Goal: Task Accomplishment & Management: Use online tool/utility

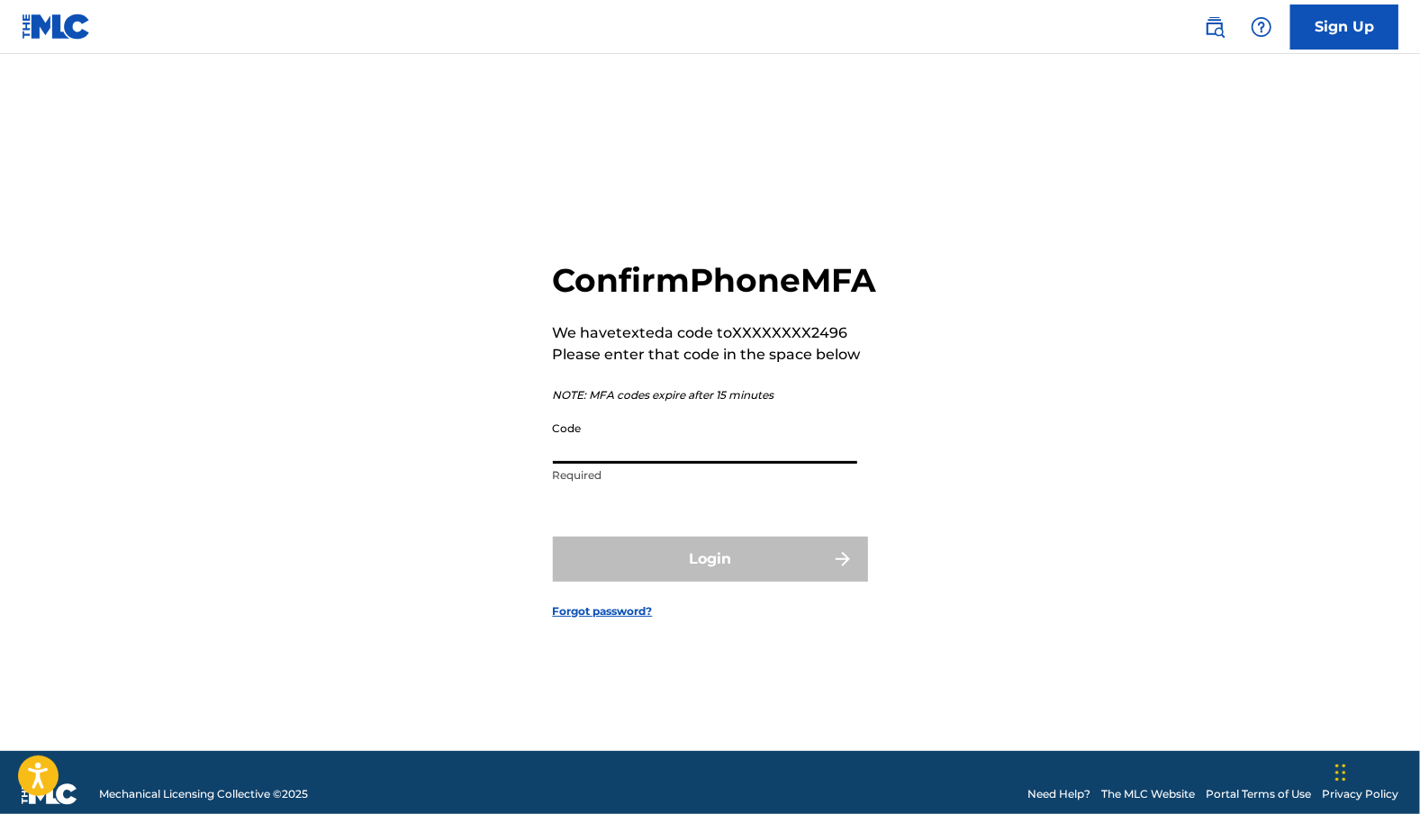
click at [651, 464] on input "Code" at bounding box center [705, 437] width 304 height 51
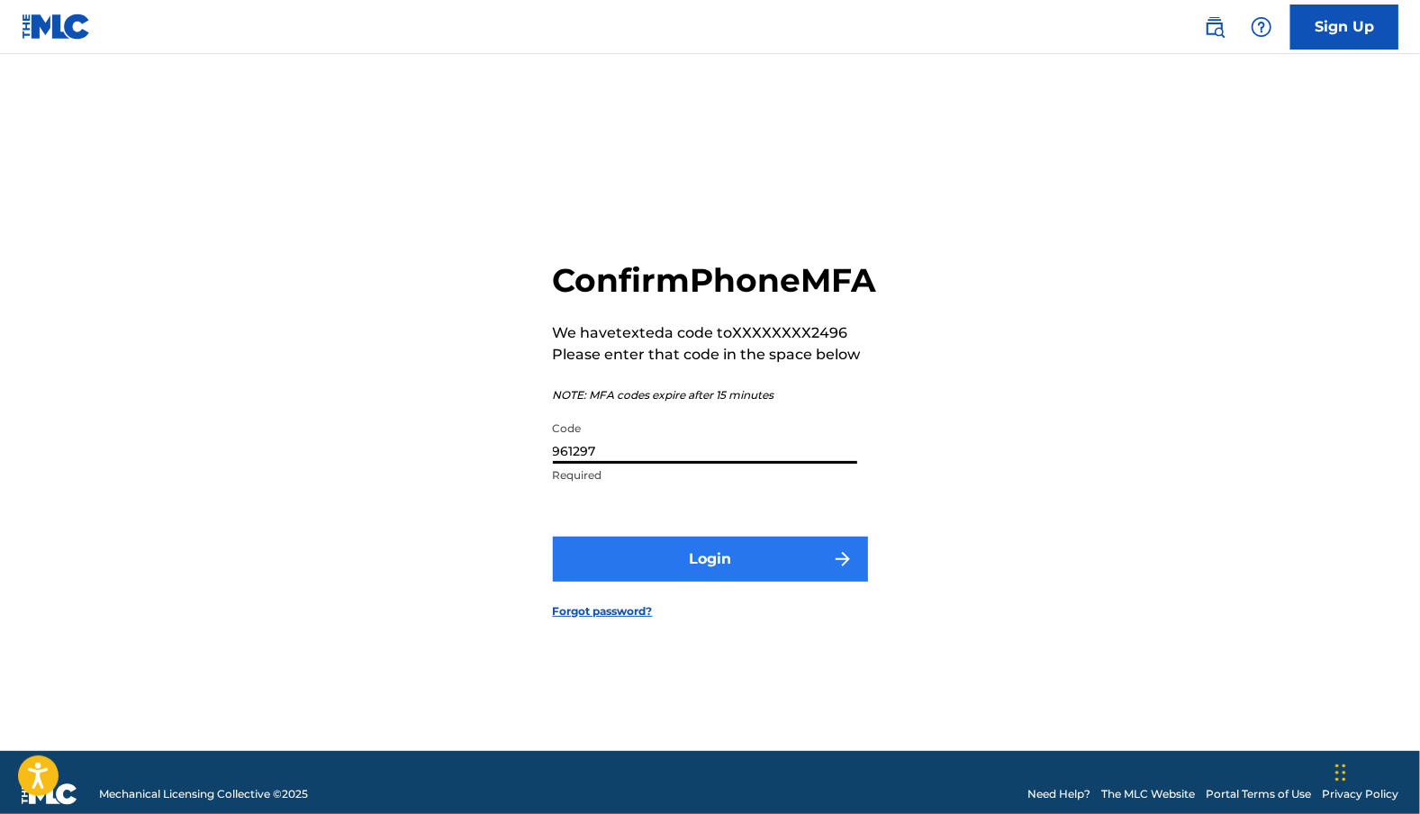
type input "961297"
click at [678, 560] on button "Login" at bounding box center [710, 559] width 315 height 45
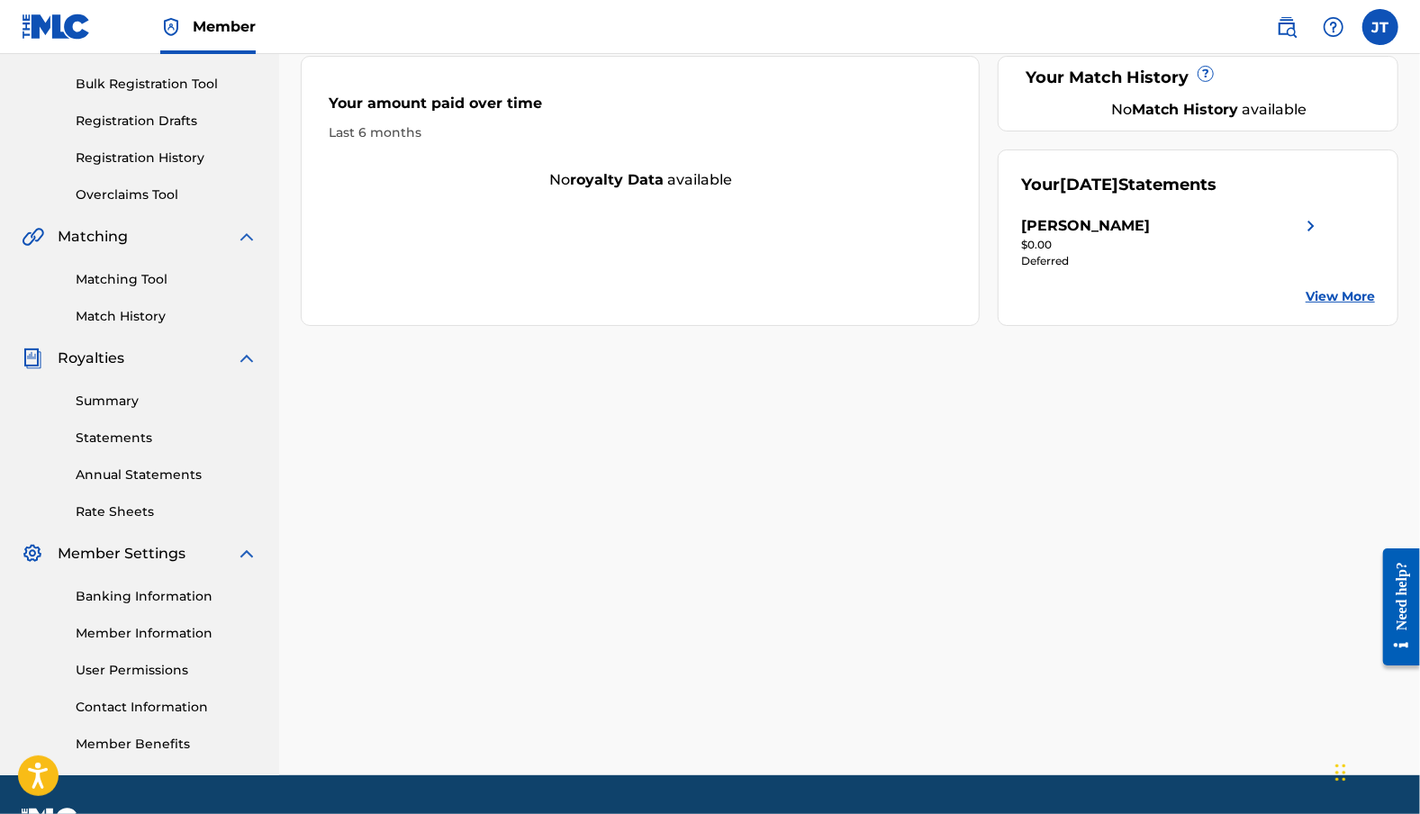
scroll to position [32, 0]
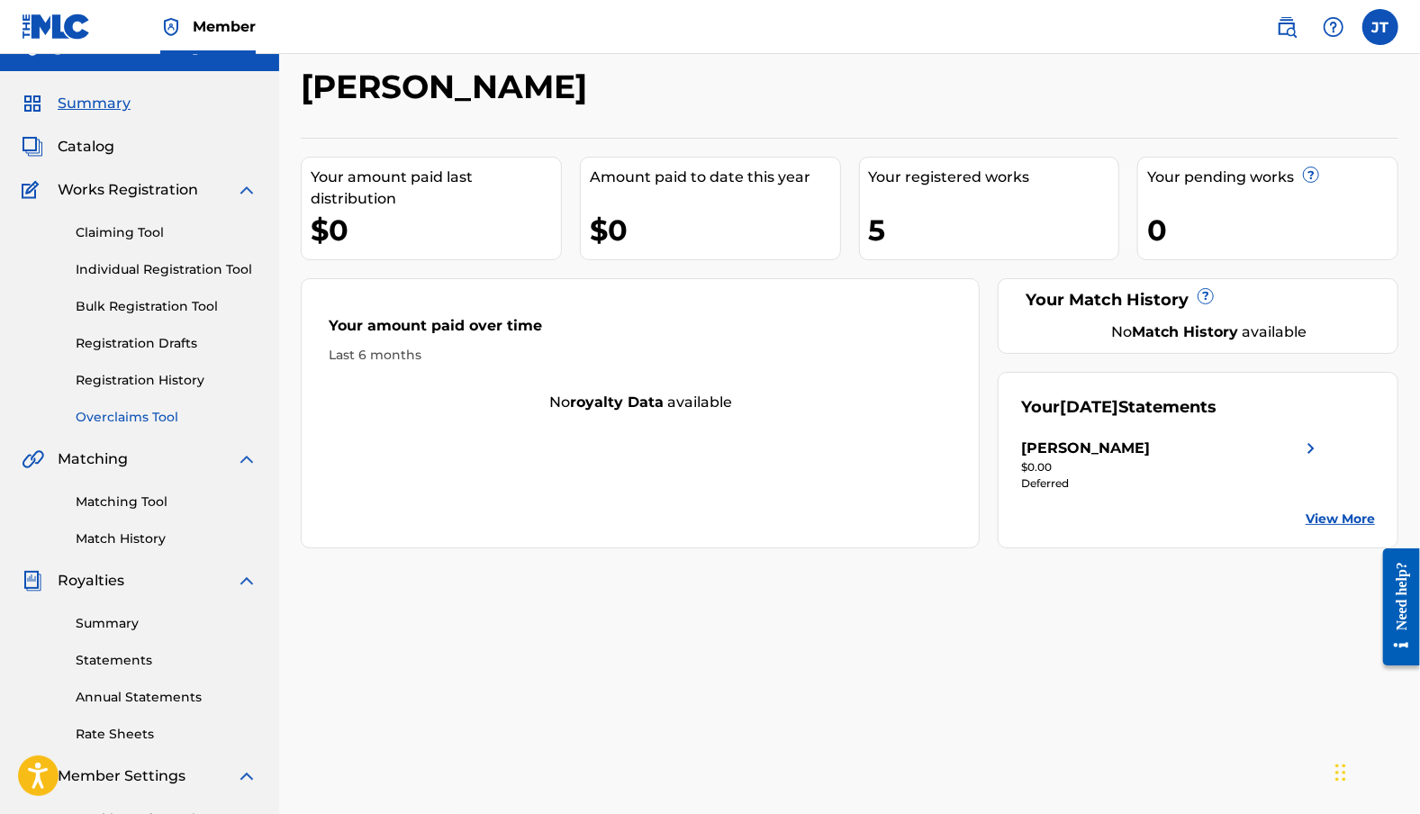
click at [137, 412] on link "Overclaims Tool" at bounding box center [167, 417] width 182 height 19
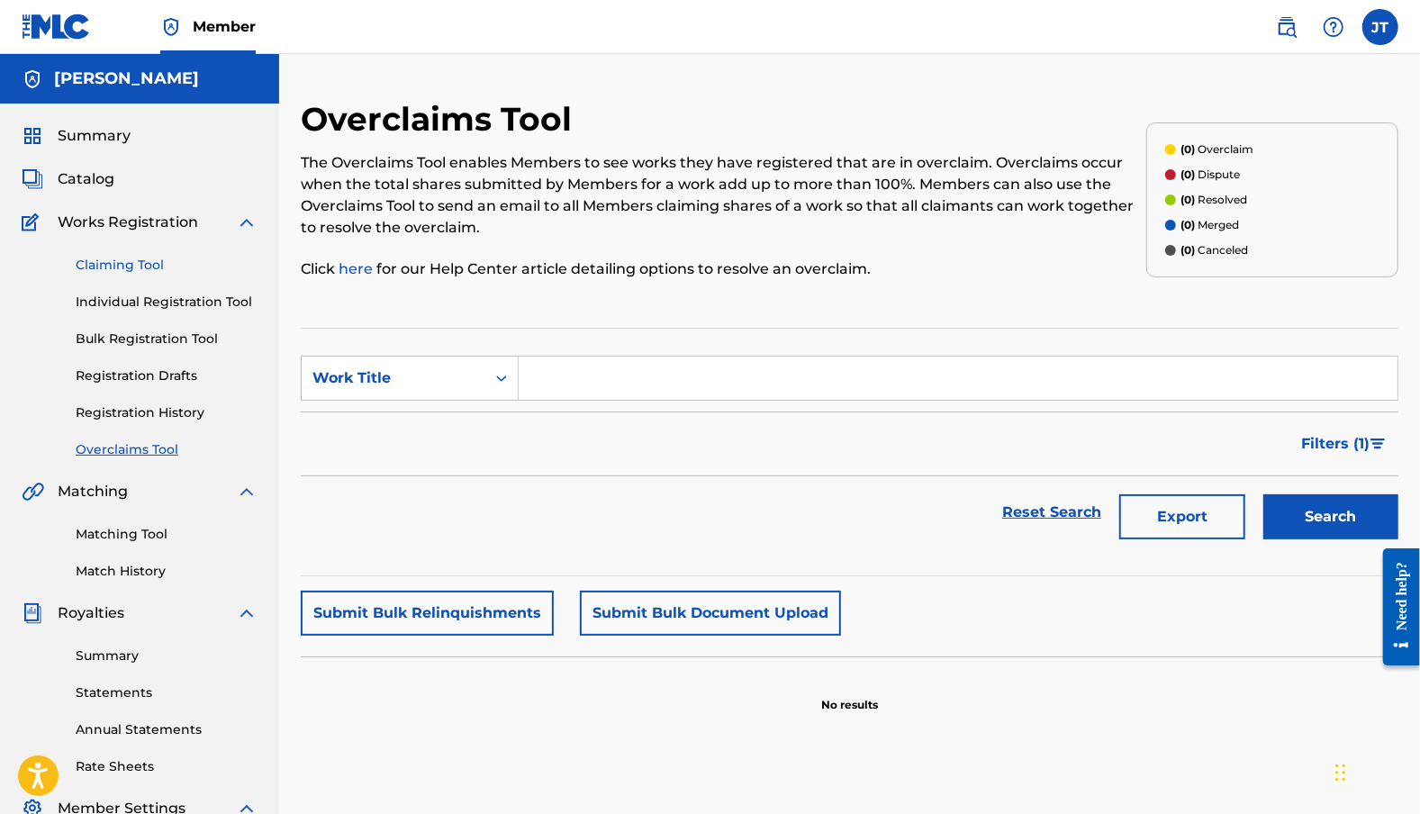
click at [162, 264] on link "Claiming Tool" at bounding box center [167, 265] width 182 height 19
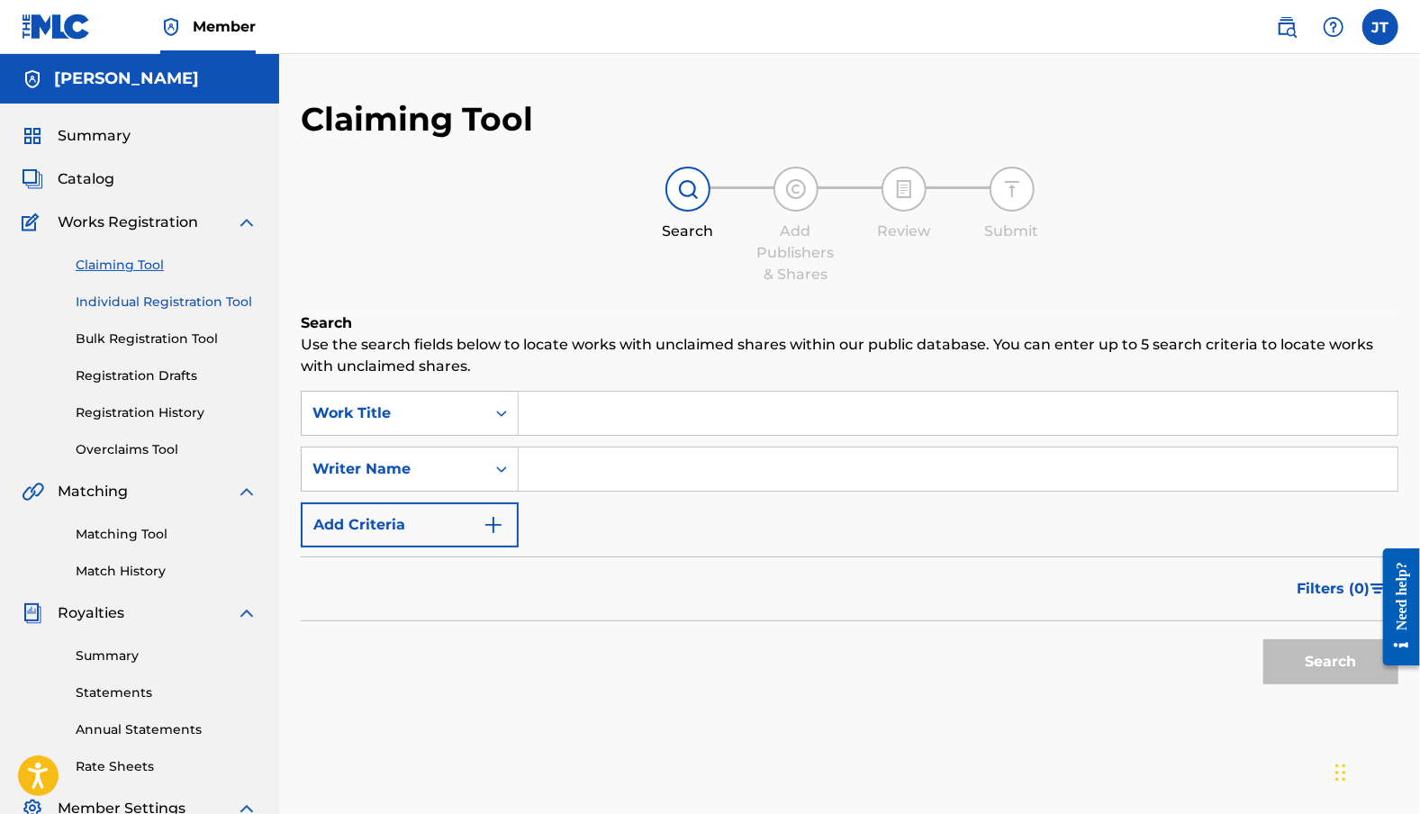
click at [161, 296] on link "Individual Registration Tool" at bounding box center [167, 302] width 182 height 19
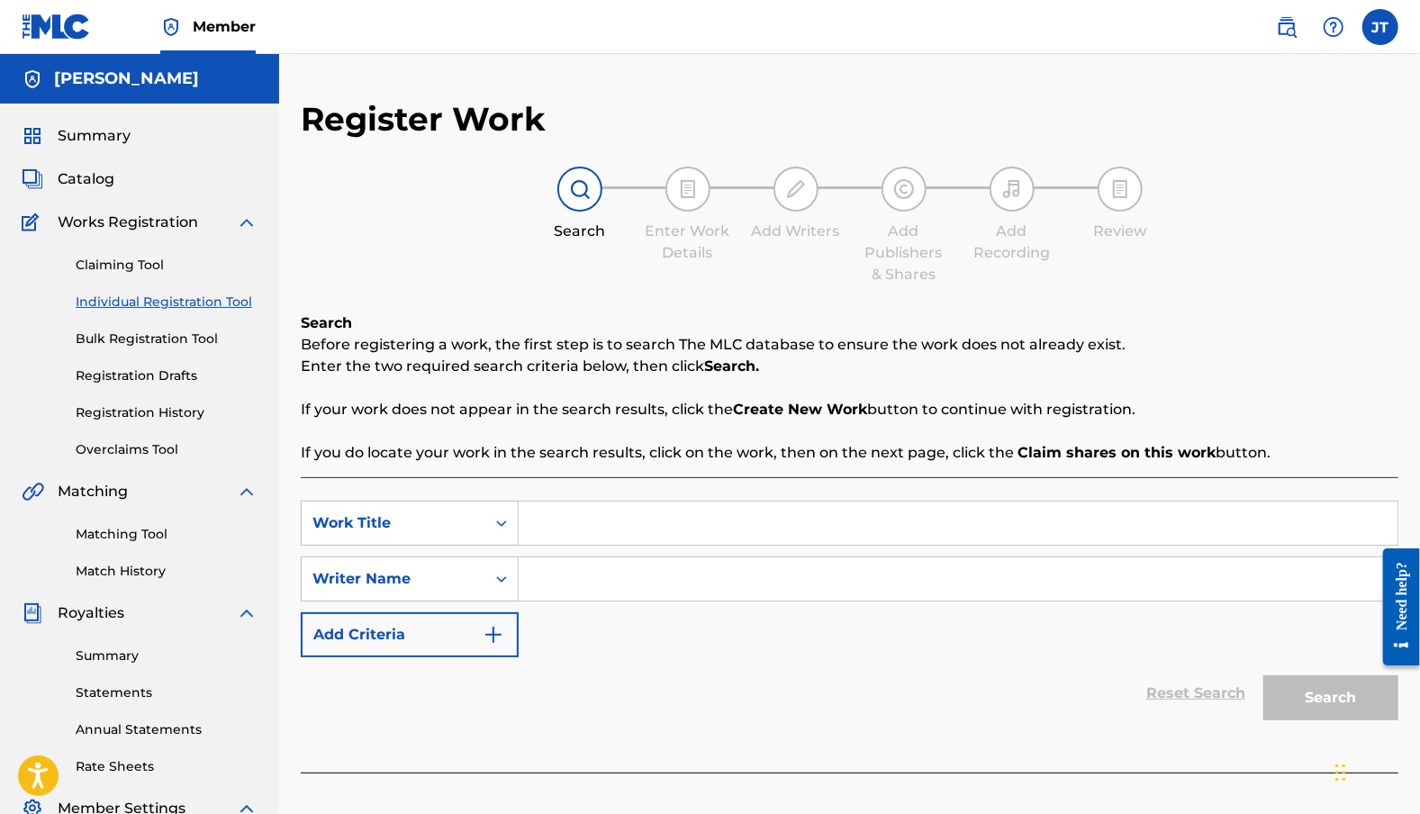
click at [185, 237] on div "Claiming Tool Individual Registration Tool Bulk Registration Tool Registration …" at bounding box center [140, 346] width 236 height 226
click at [210, 223] on div "Works Registration" at bounding box center [140, 223] width 236 height 22
click at [68, 170] on span "Catalog" at bounding box center [86, 179] width 57 height 22
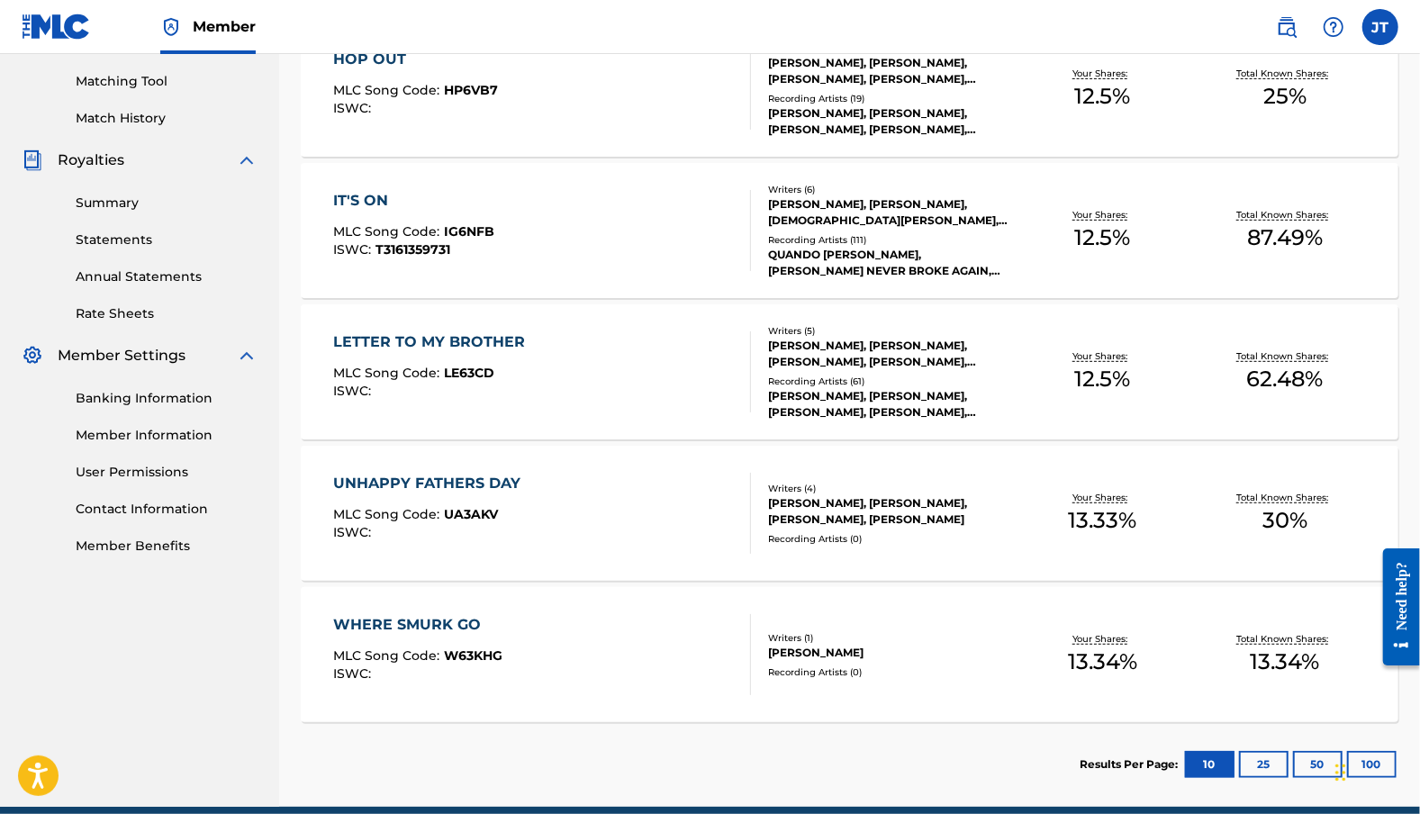
scroll to position [81, 0]
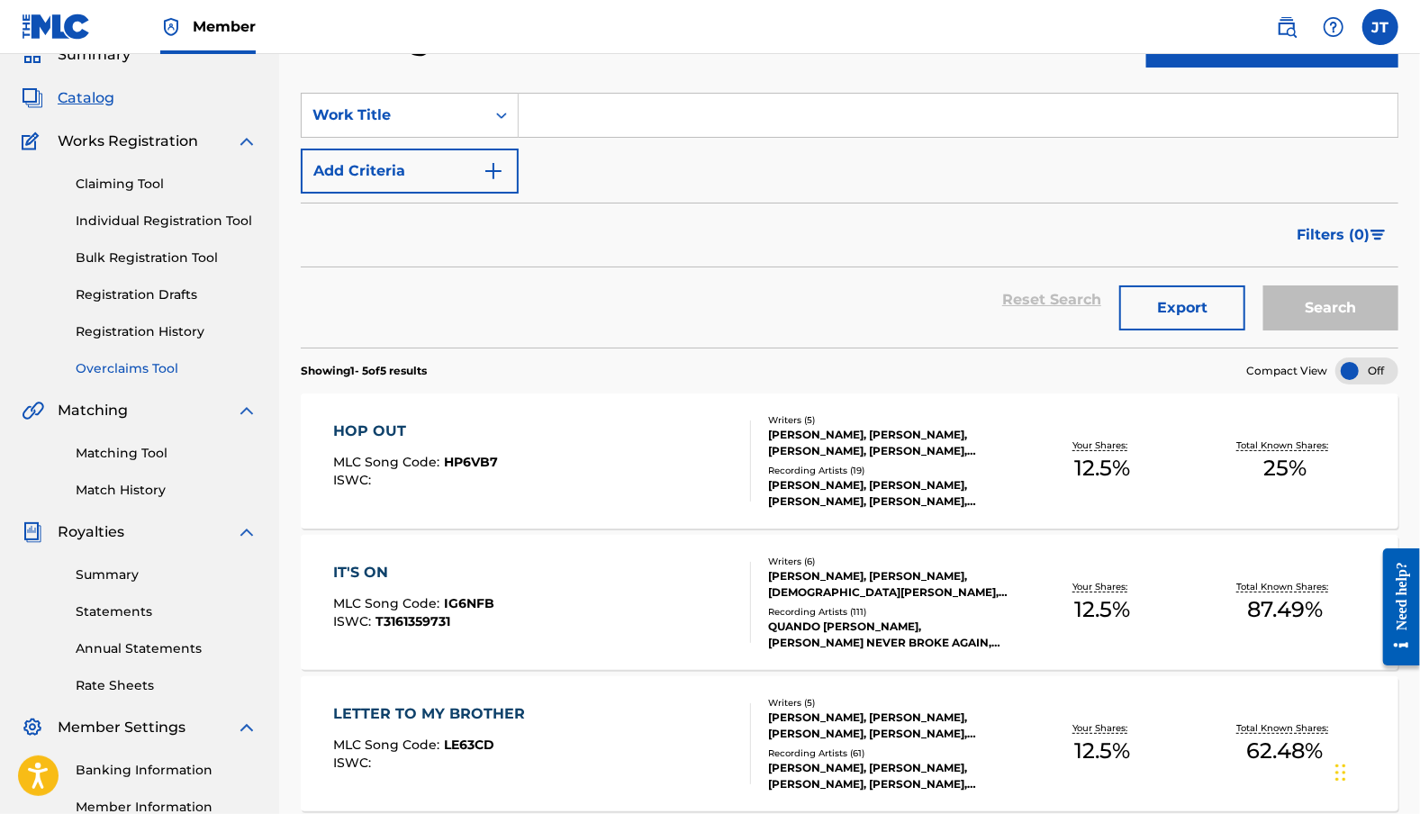
click at [153, 369] on link "Overclaims Tool" at bounding box center [167, 368] width 182 height 19
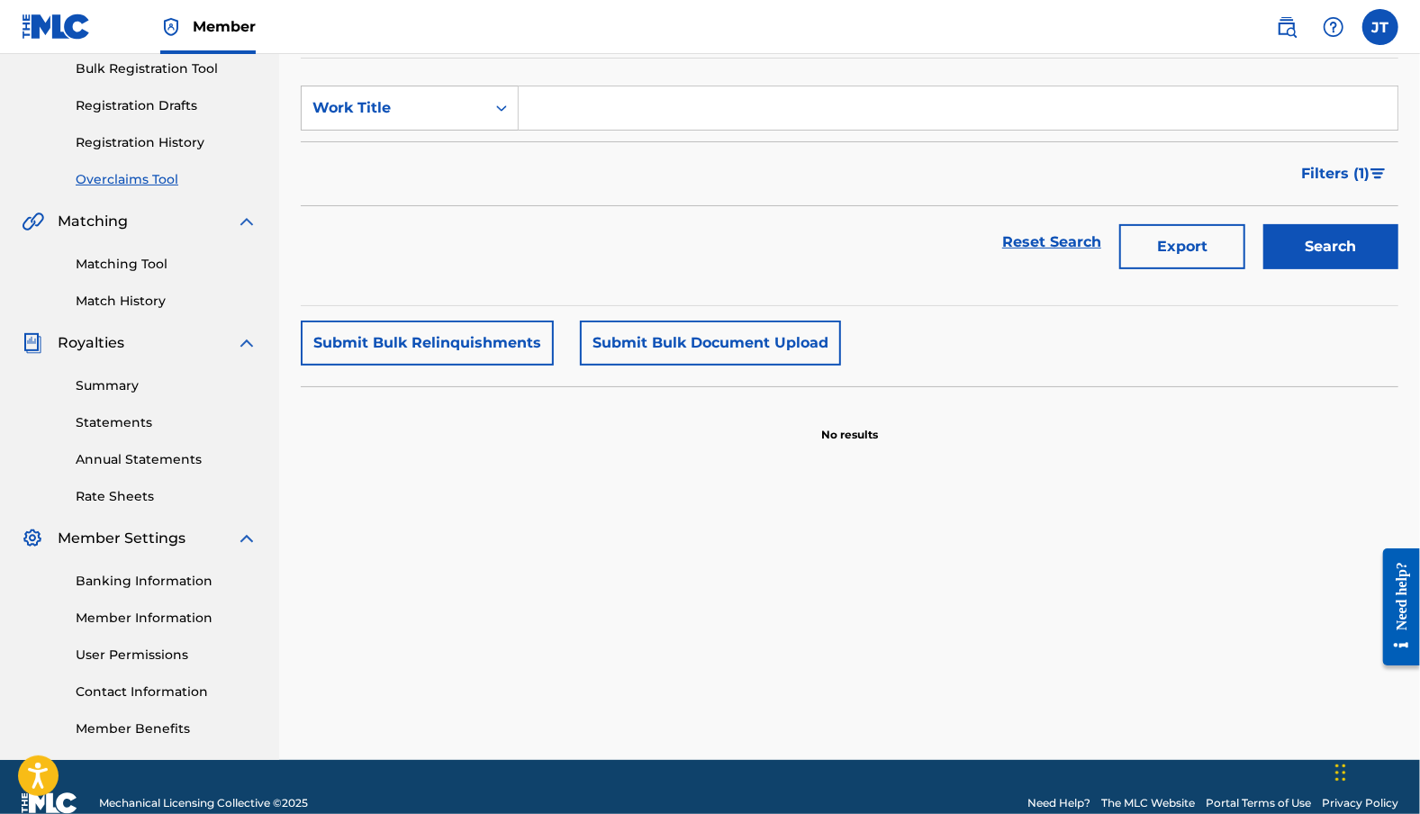
scroll to position [303, 0]
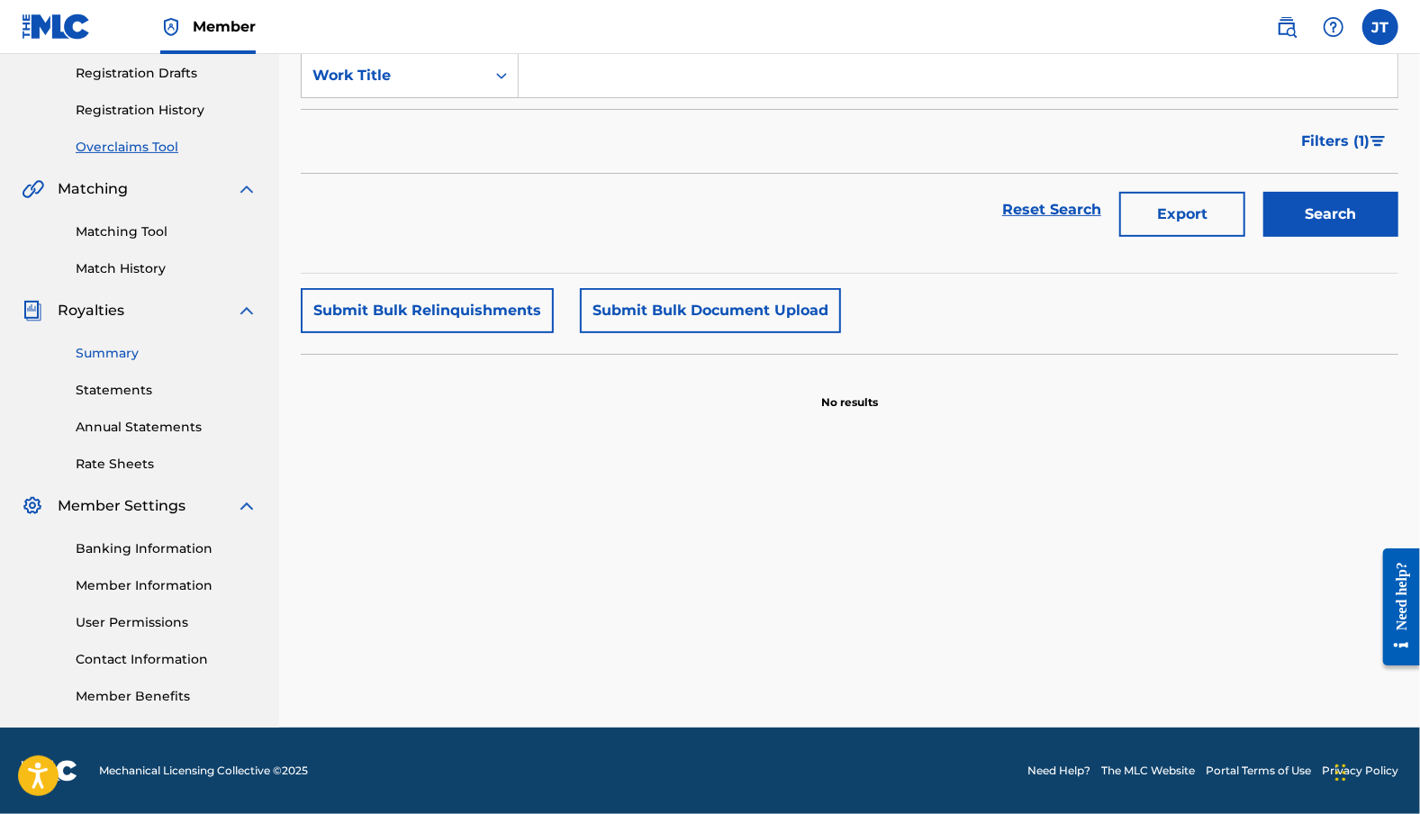
click at [130, 346] on link "Summary" at bounding box center [167, 353] width 182 height 19
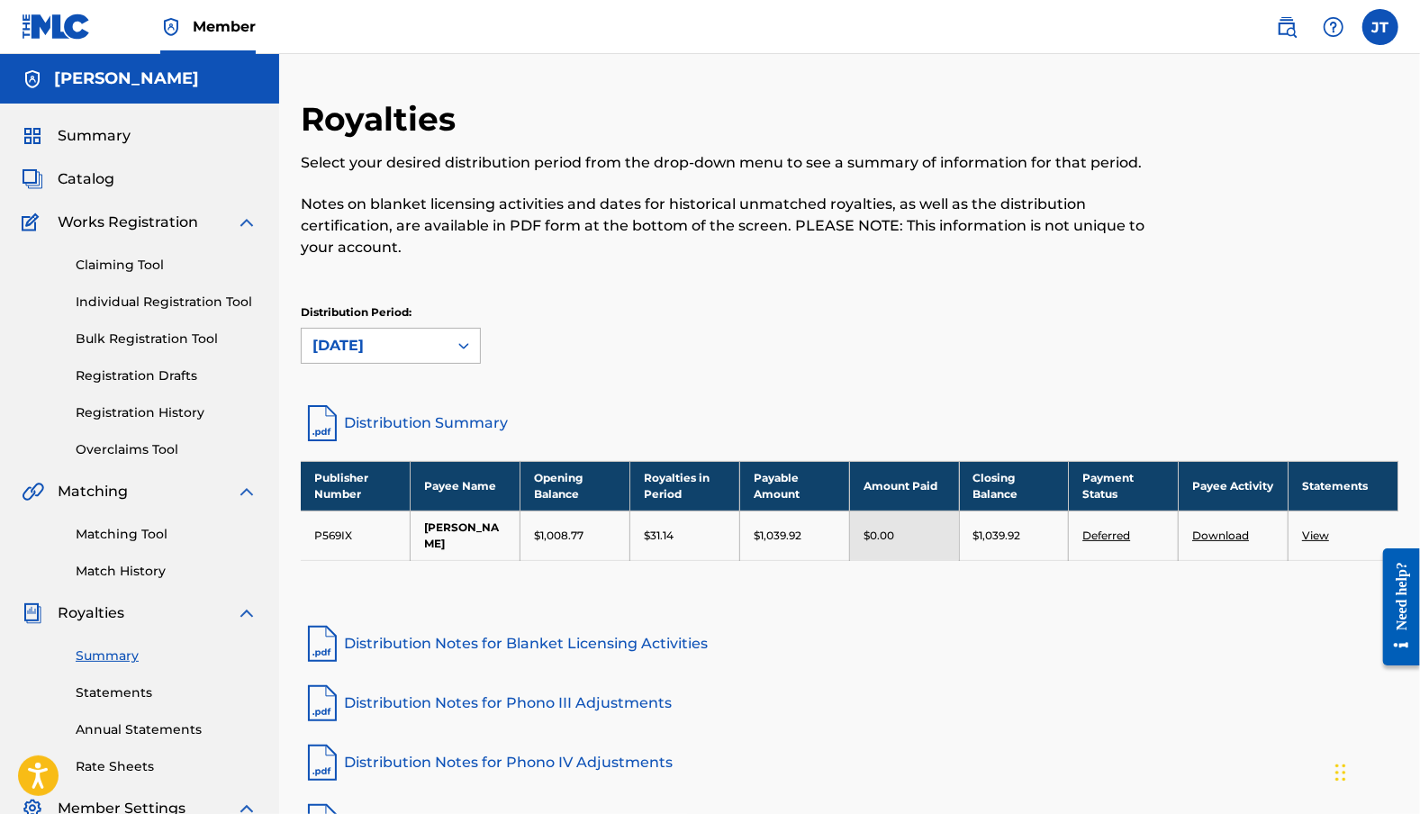
click at [407, 340] on div "[DATE]" at bounding box center [374, 346] width 124 height 22
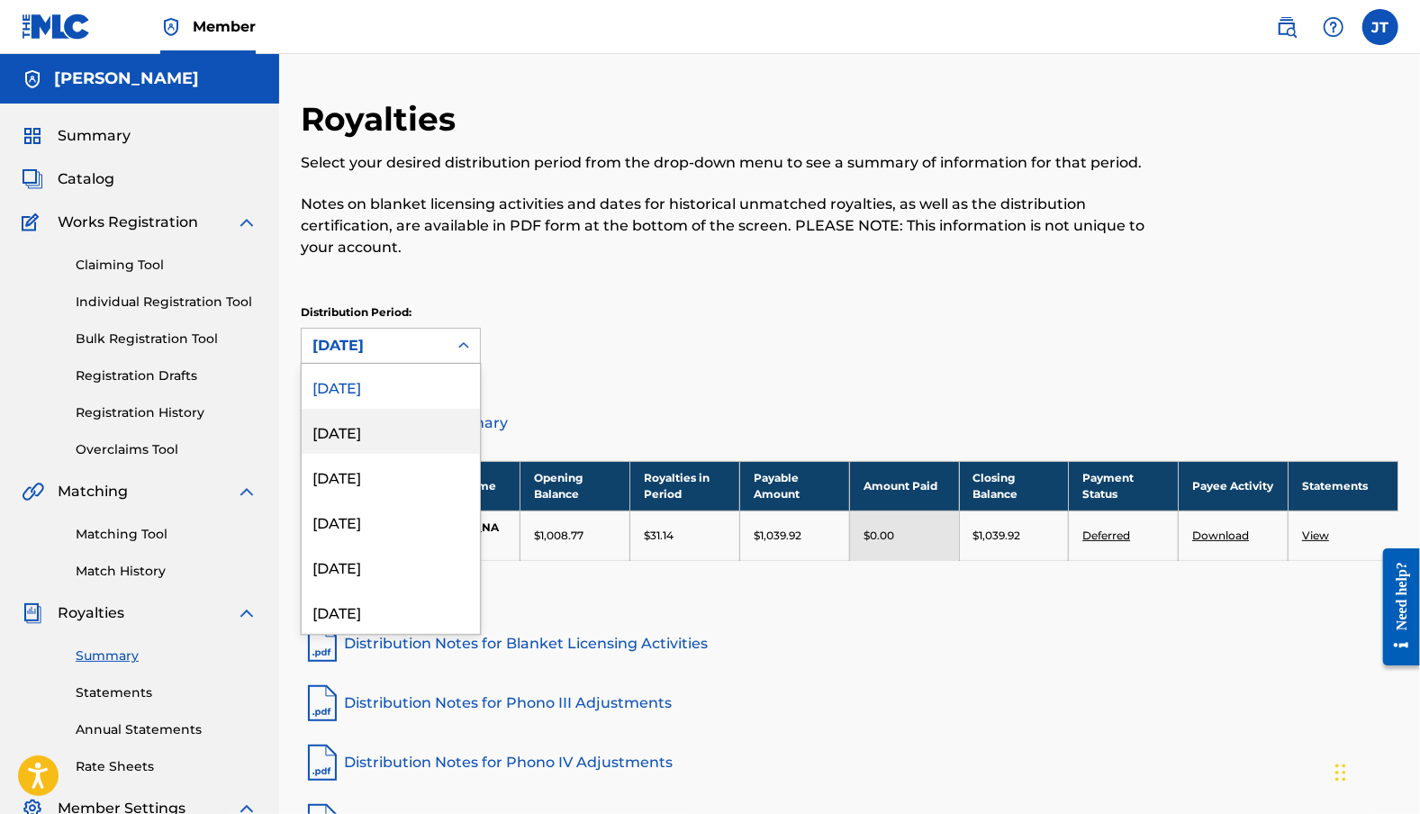
click at [367, 427] on div "[DATE]" at bounding box center [391, 431] width 178 height 45
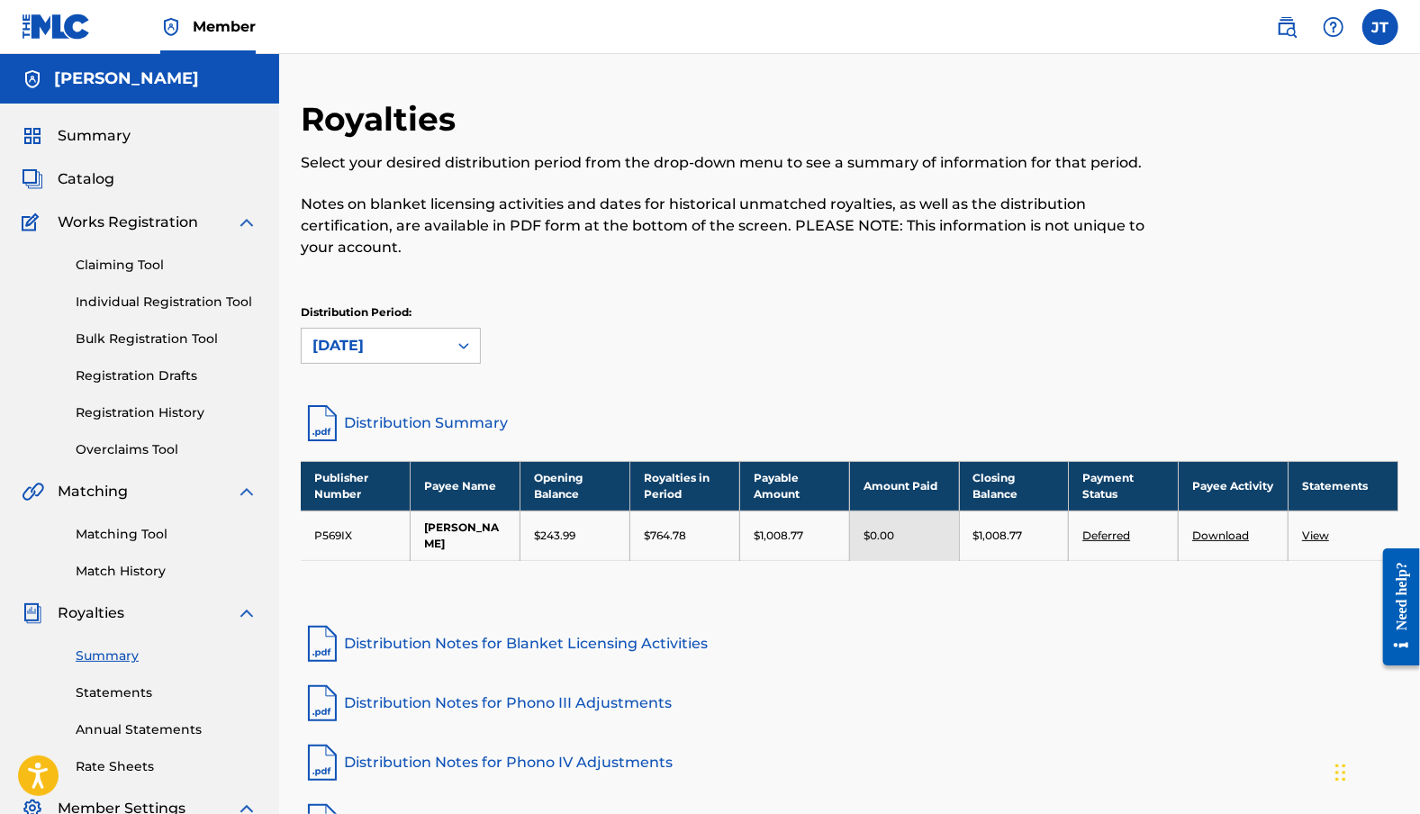
click at [377, 369] on div "Distribution Period: [DATE]" at bounding box center [850, 342] width 1098 height 76
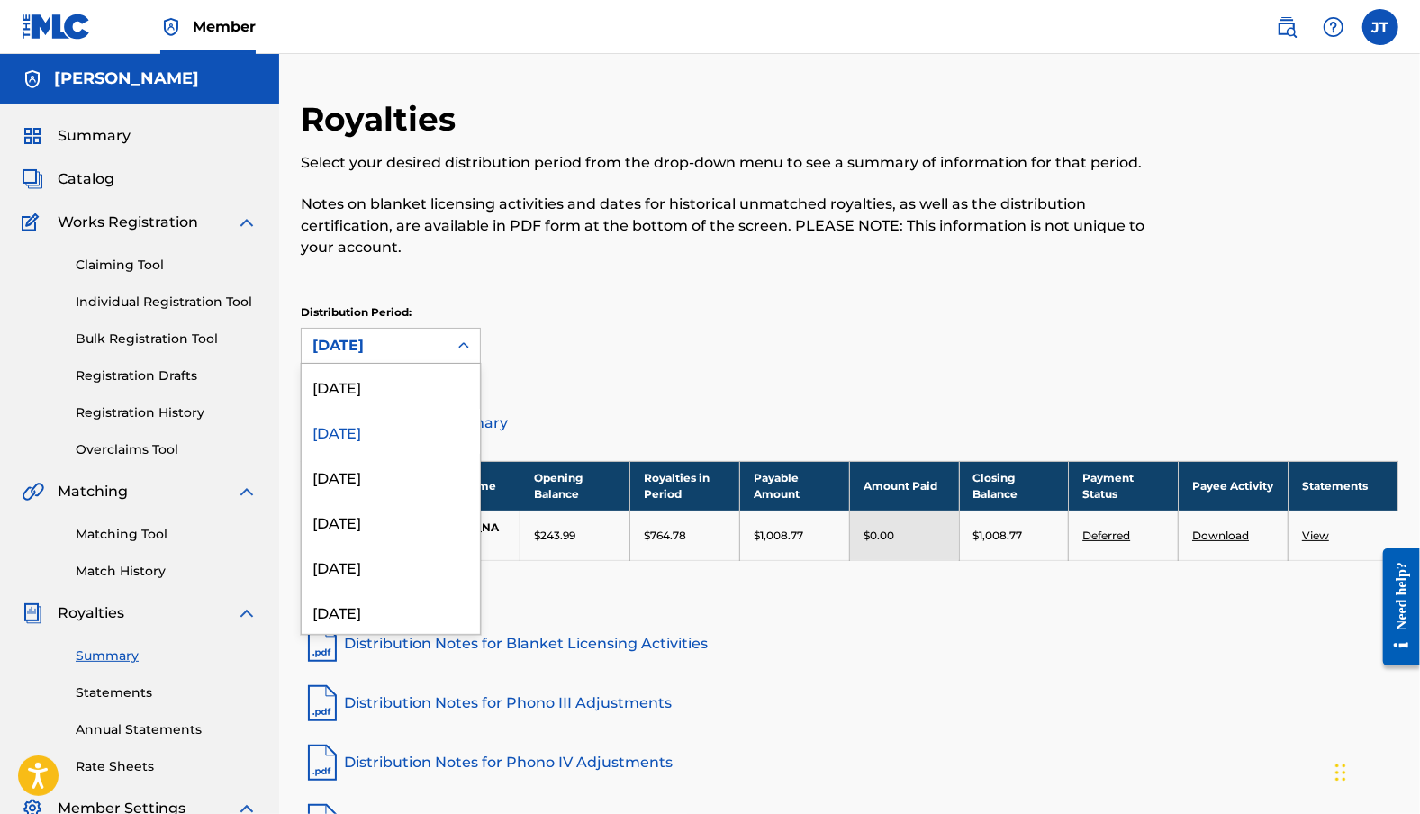
click at [378, 348] on div "[DATE]" at bounding box center [374, 346] width 124 height 22
click at [360, 471] on div "[DATE]" at bounding box center [391, 476] width 178 height 45
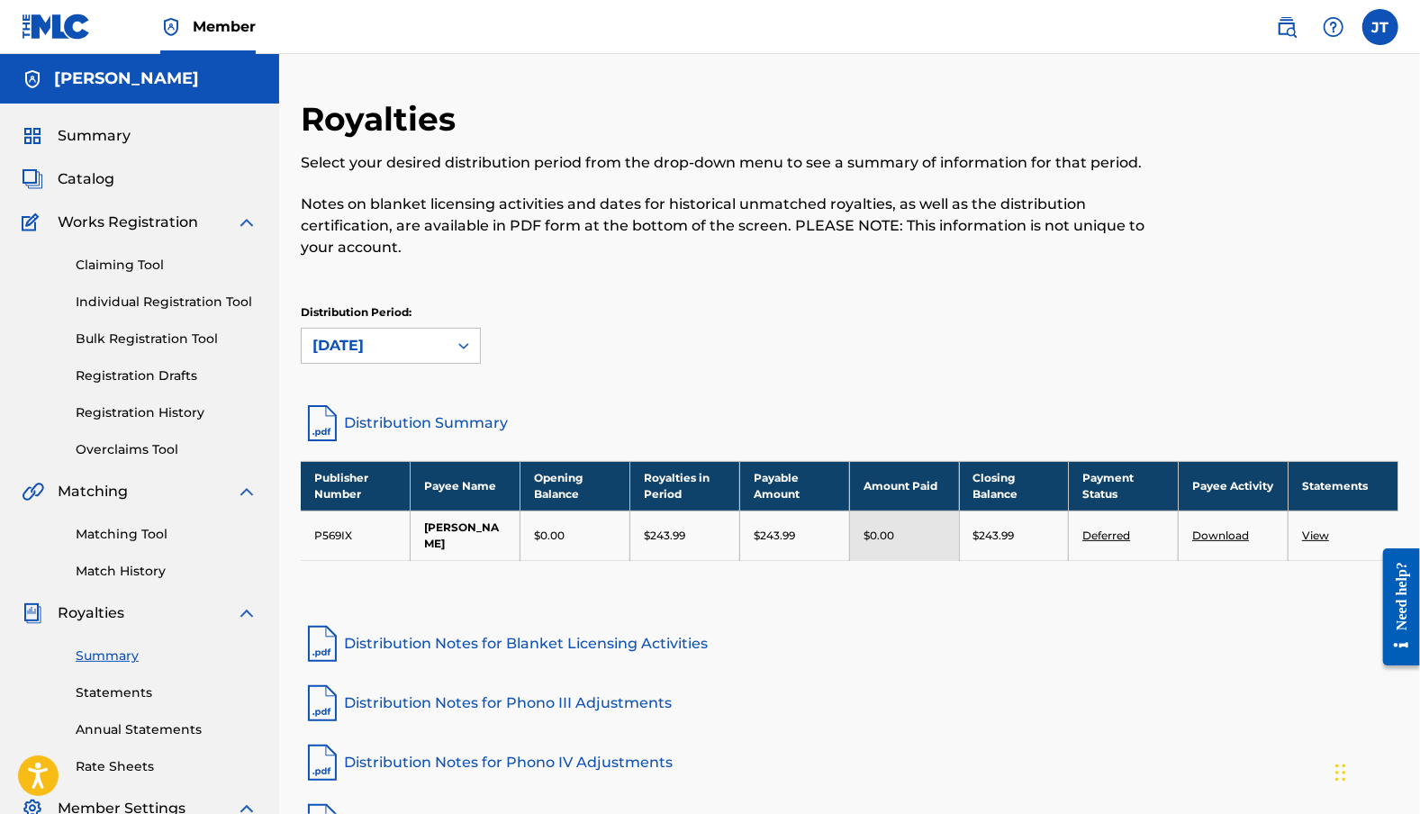
click at [386, 352] on div "[DATE]" at bounding box center [374, 346] width 124 height 22
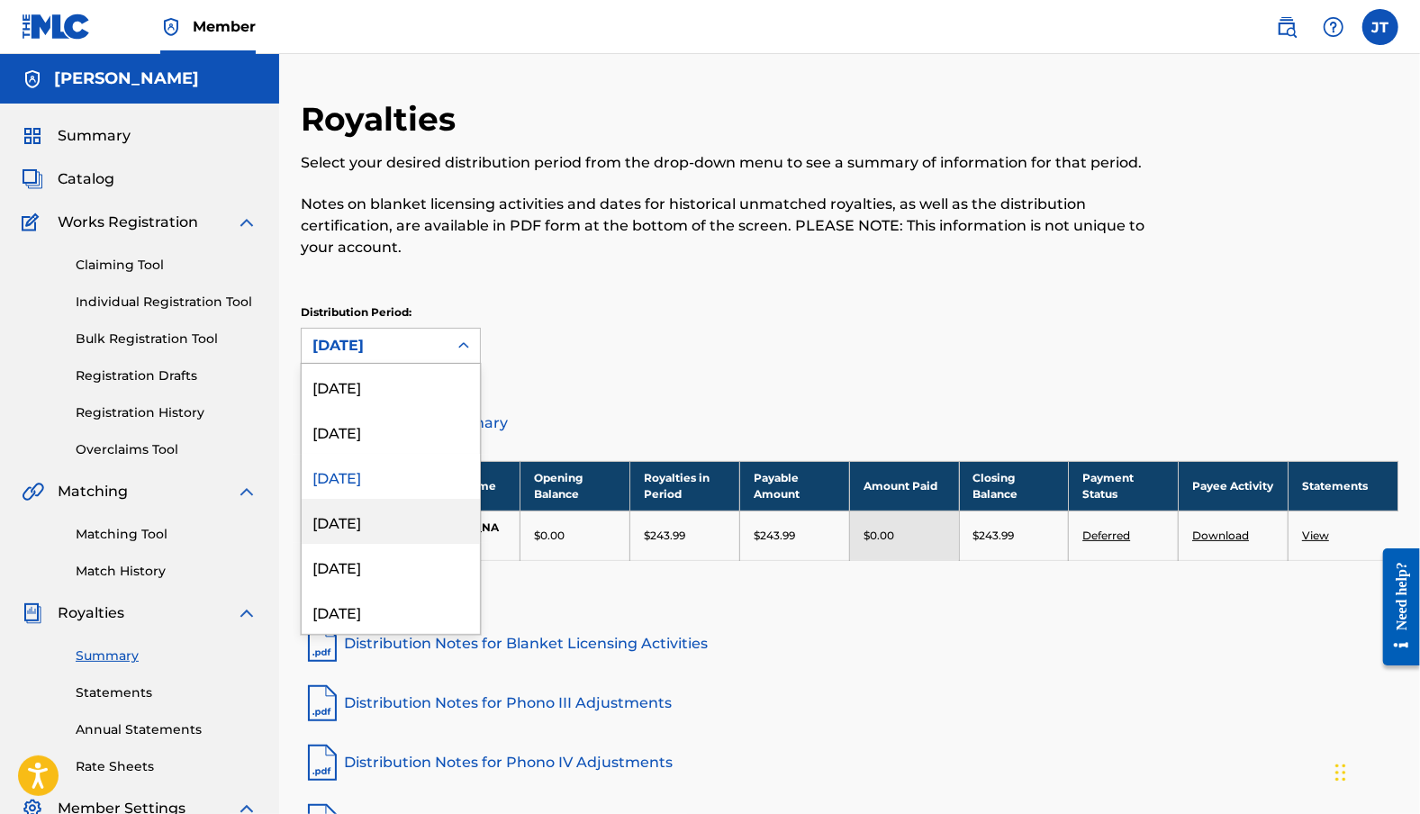
click at [358, 503] on div "[DATE]" at bounding box center [391, 521] width 178 height 45
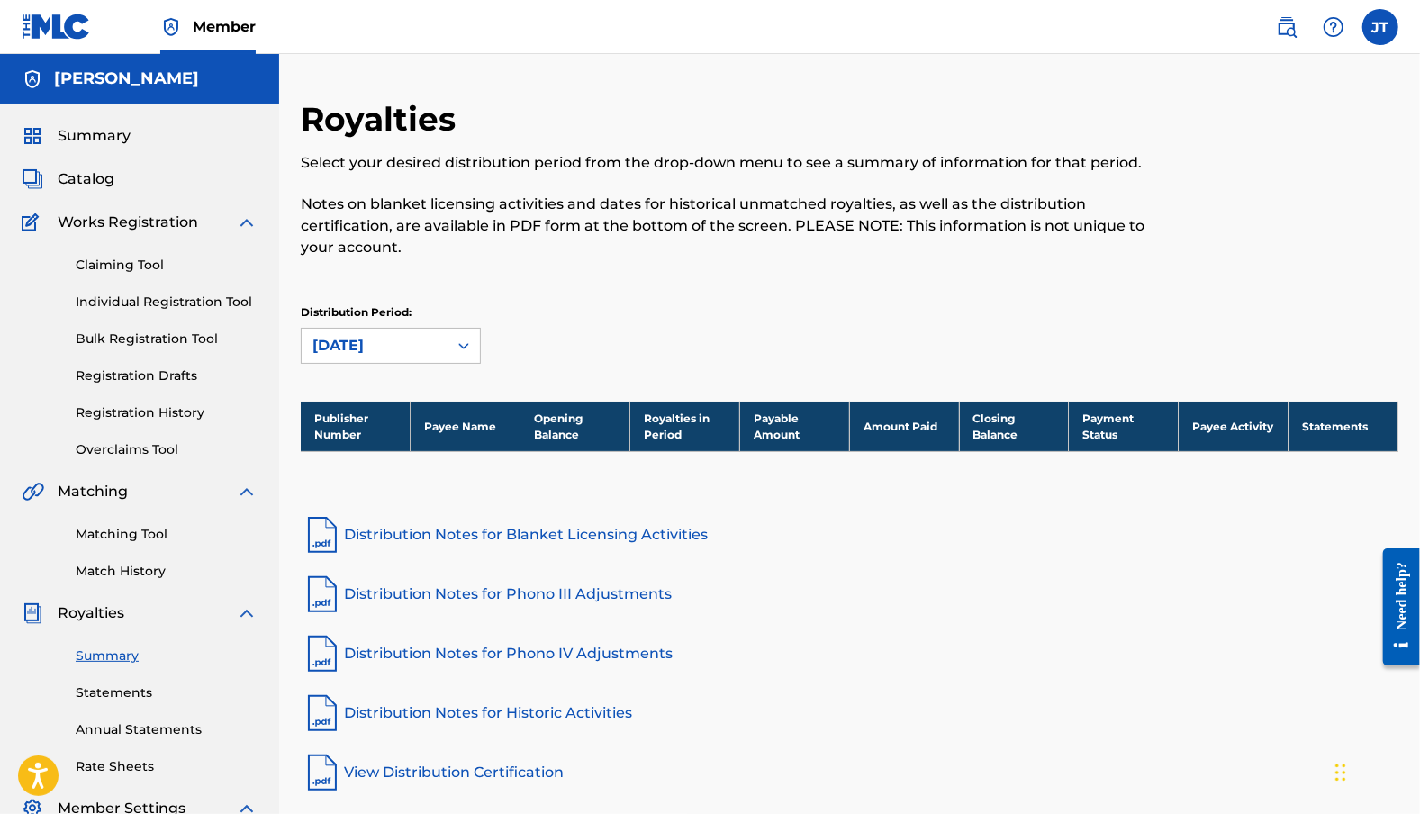
click at [369, 351] on div "[DATE]" at bounding box center [374, 346] width 124 height 22
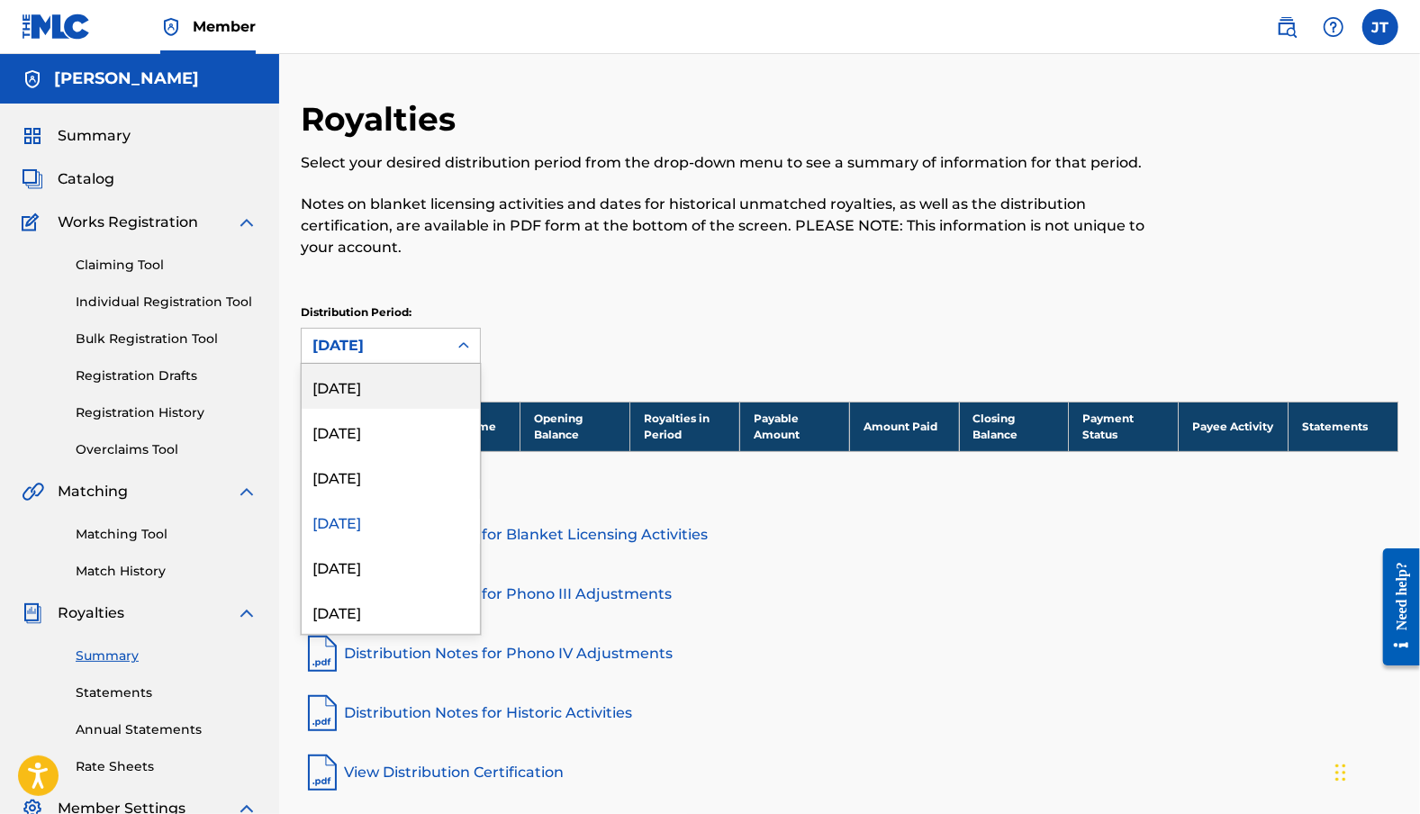
click at [366, 381] on div "[DATE]" at bounding box center [391, 386] width 178 height 45
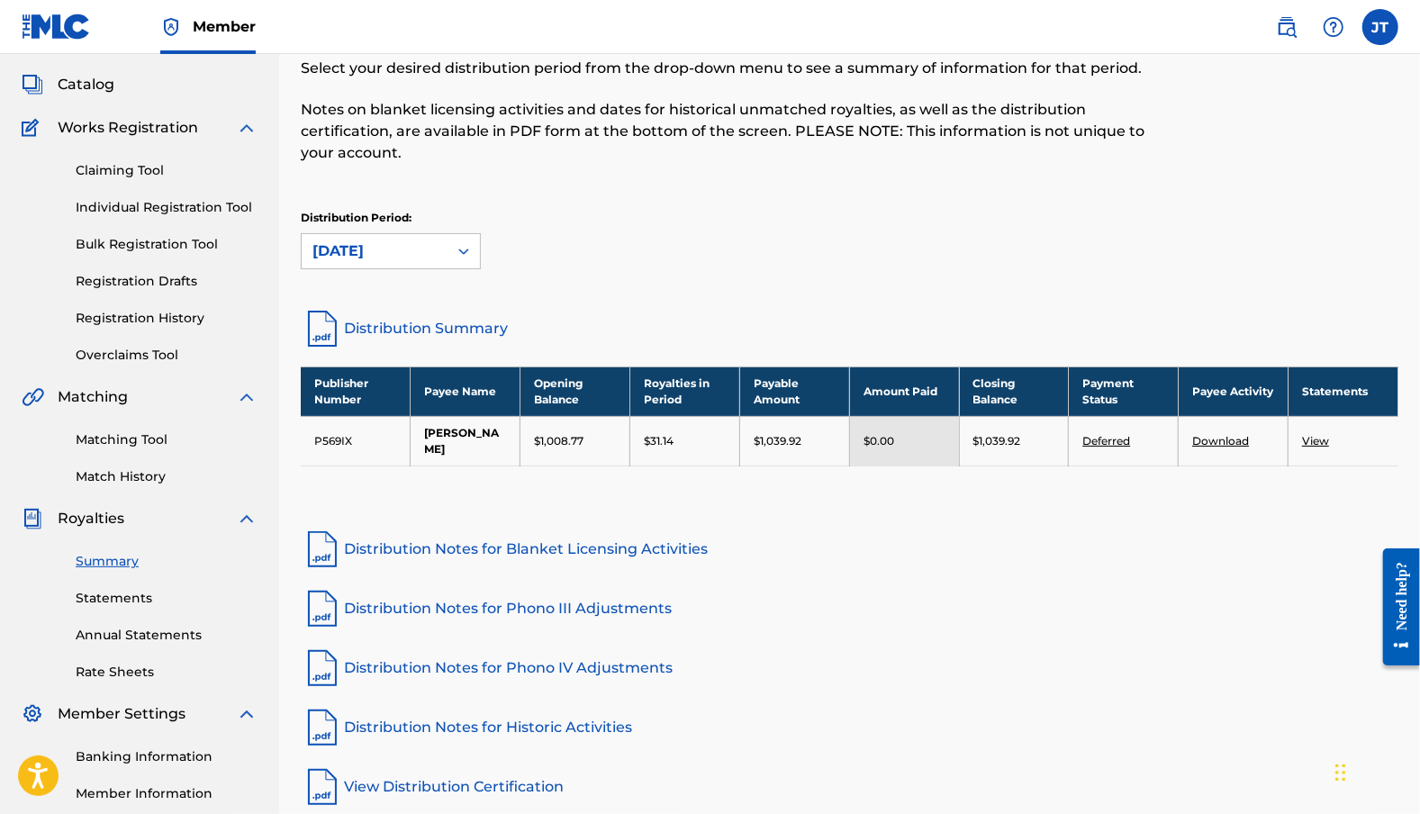
scroll to position [270, 0]
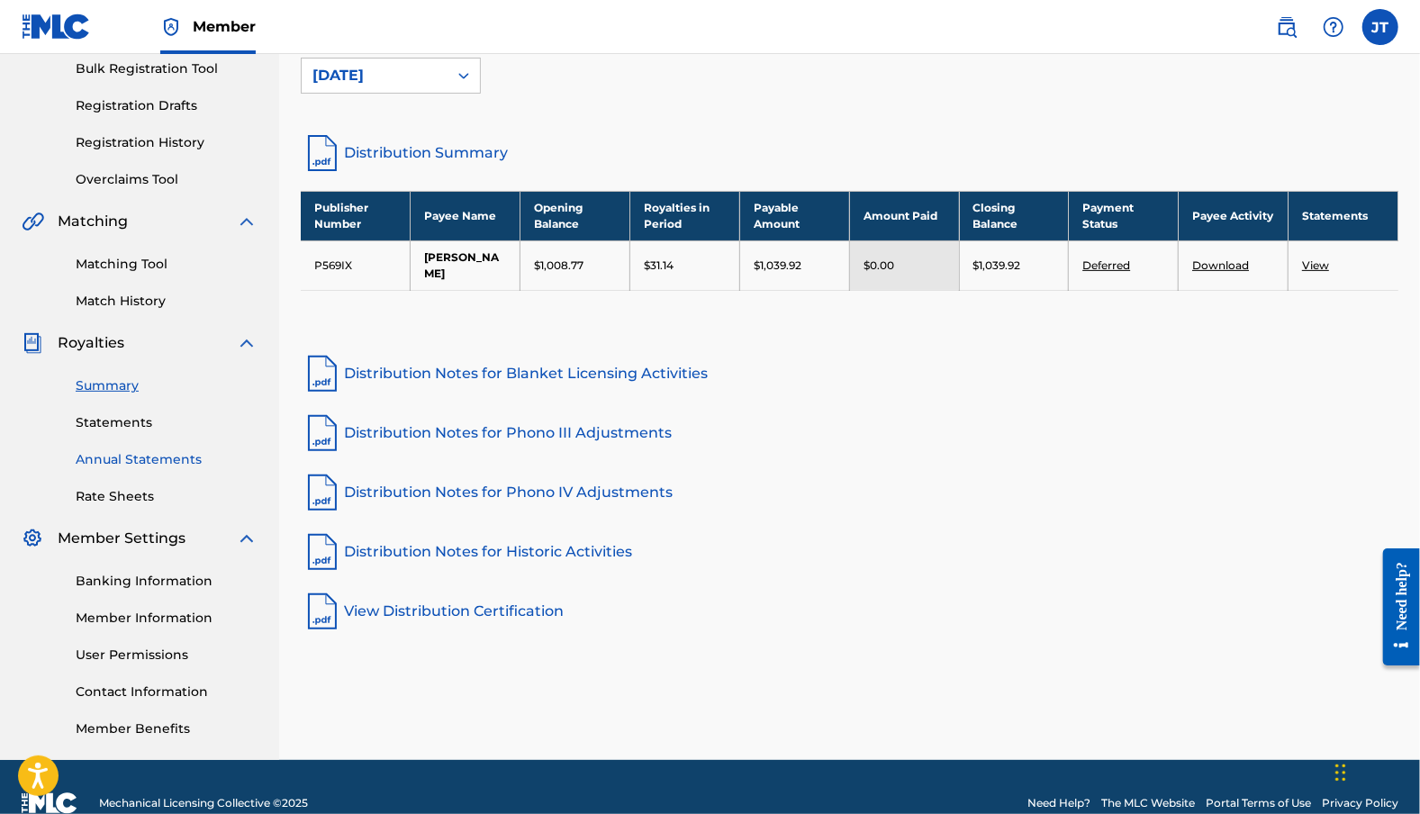
click at [145, 467] on link "Annual Statements" at bounding box center [167, 459] width 182 height 19
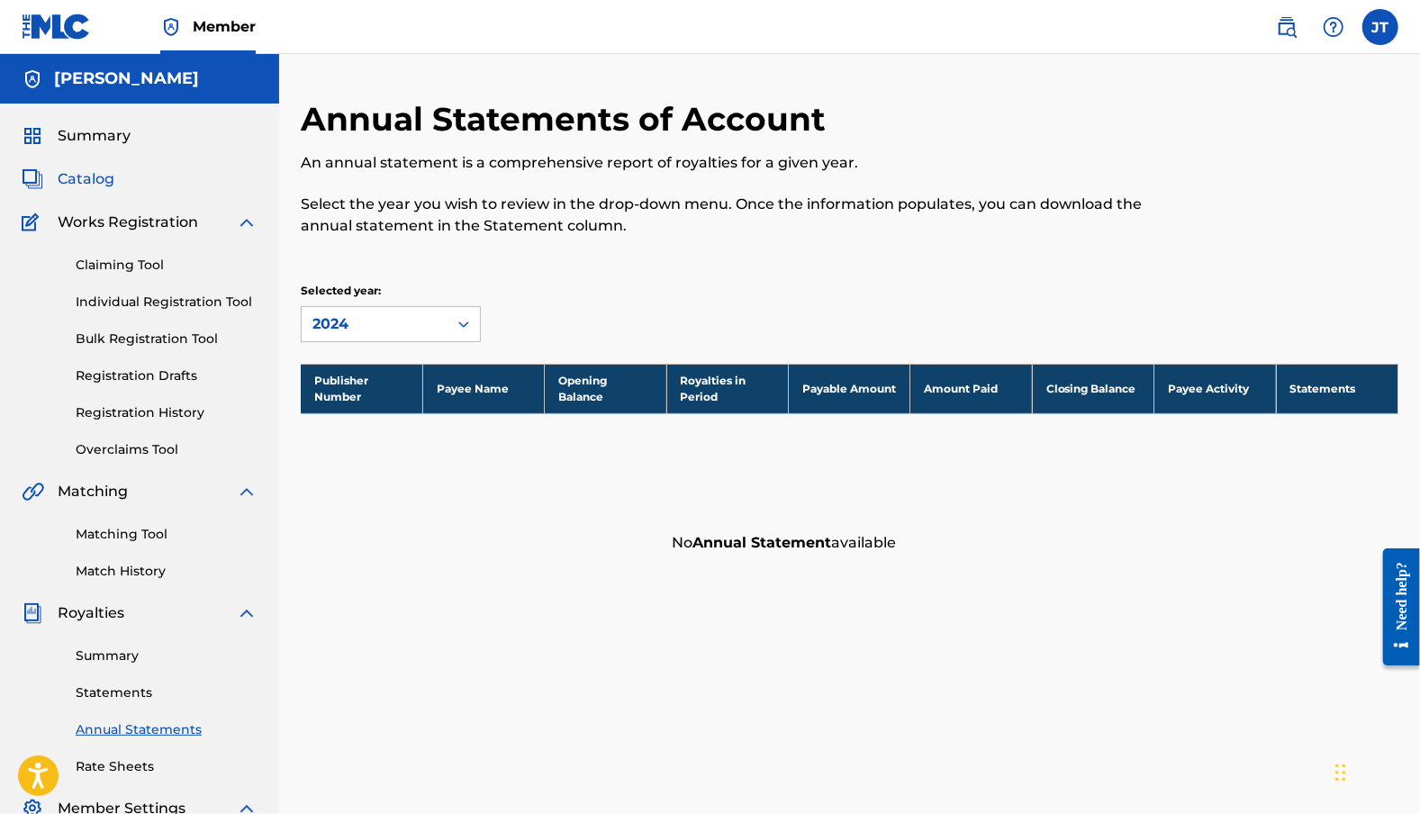
click at [105, 176] on span "Catalog" at bounding box center [86, 179] width 57 height 22
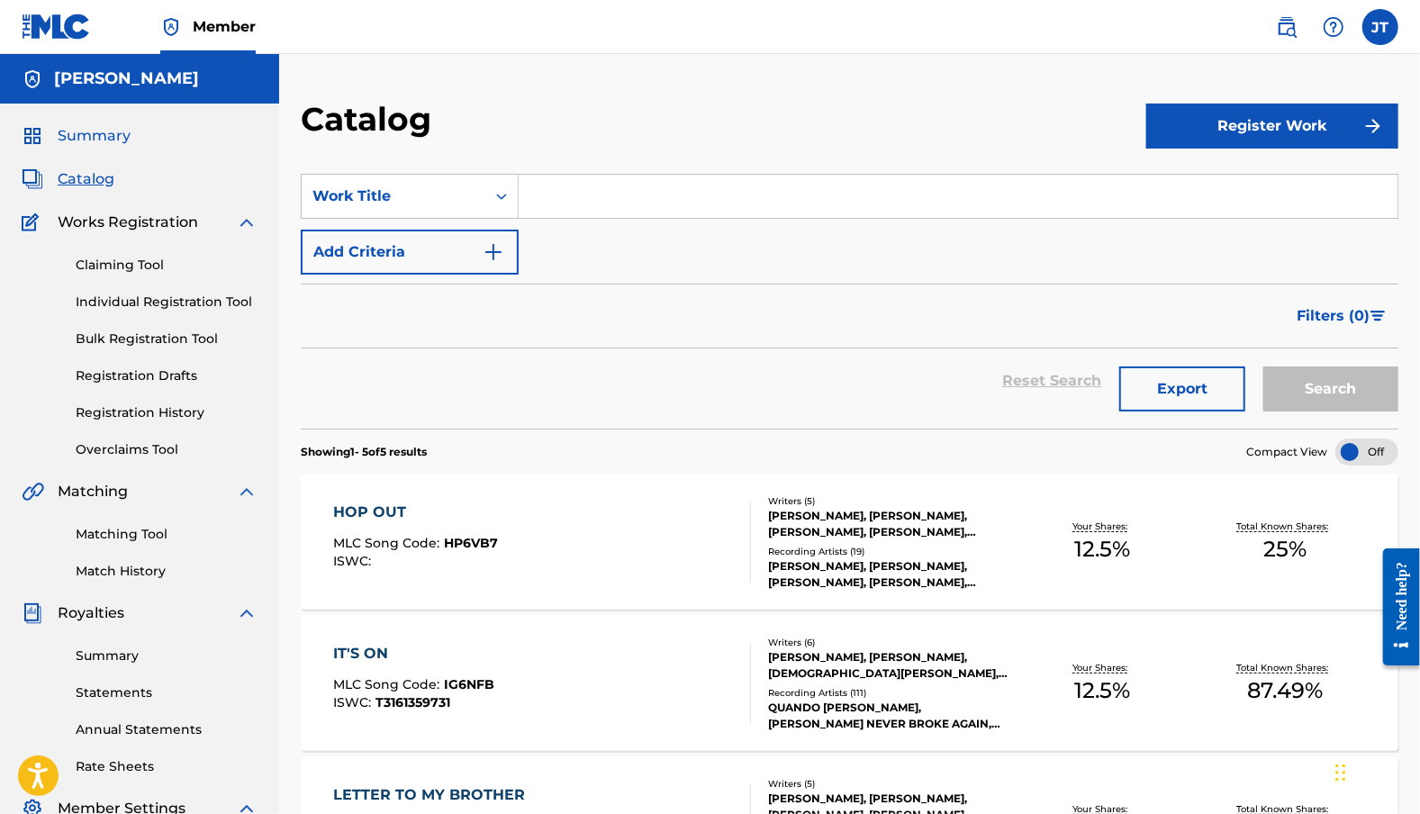
click at [101, 138] on span "Summary" at bounding box center [94, 136] width 73 height 22
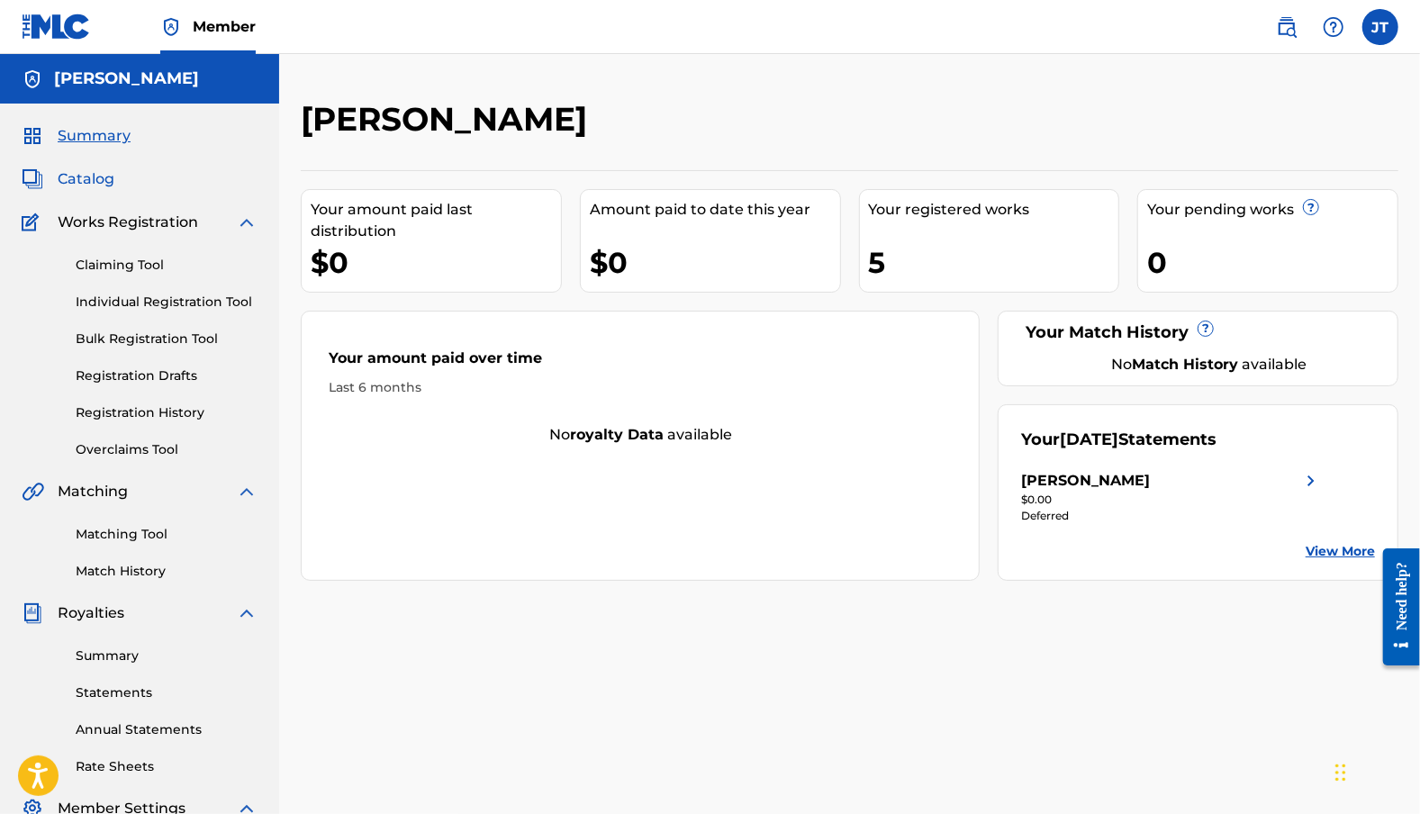
click at [99, 188] on span "Catalog" at bounding box center [86, 179] width 57 height 22
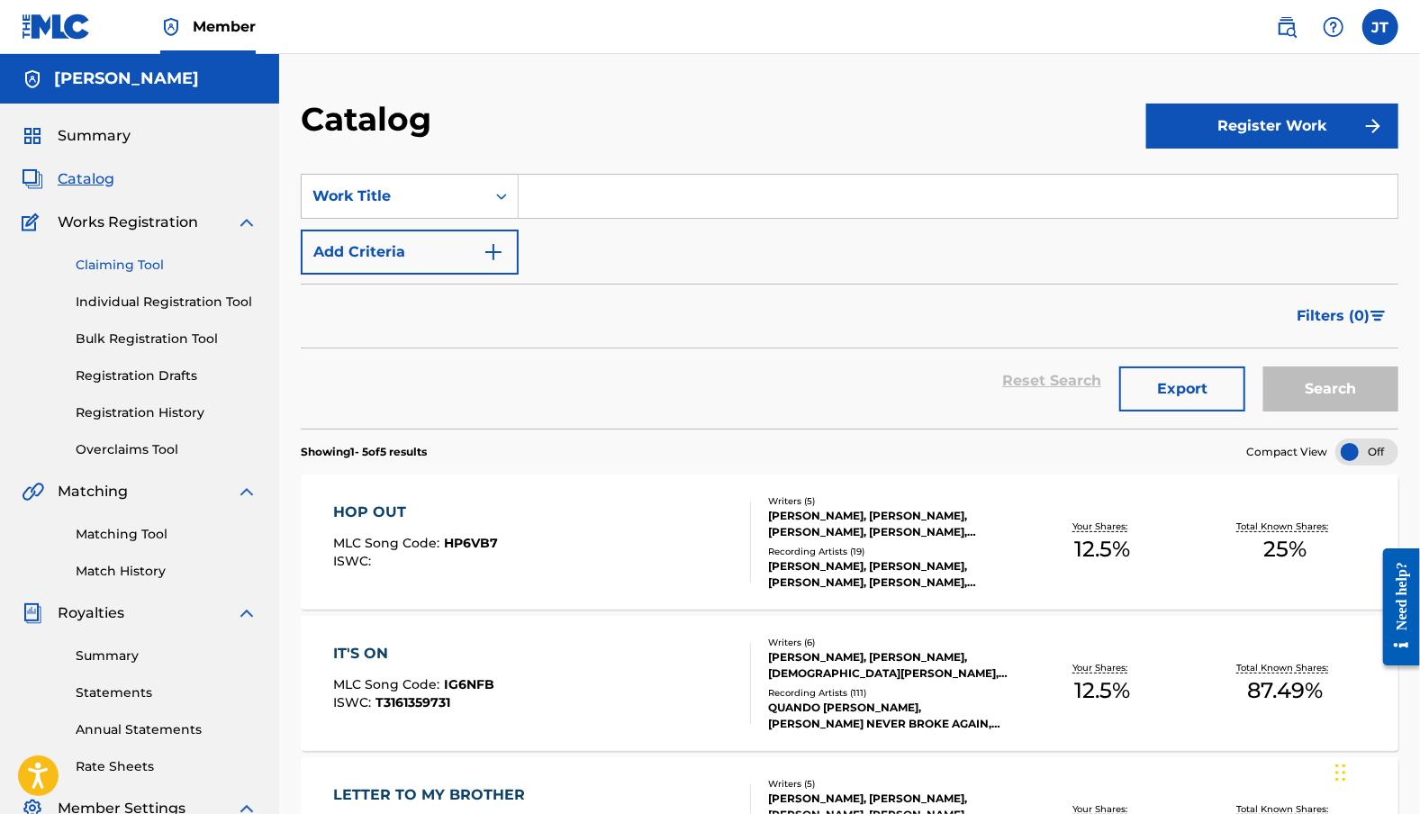
click at [95, 262] on link "Claiming Tool" at bounding box center [167, 265] width 182 height 19
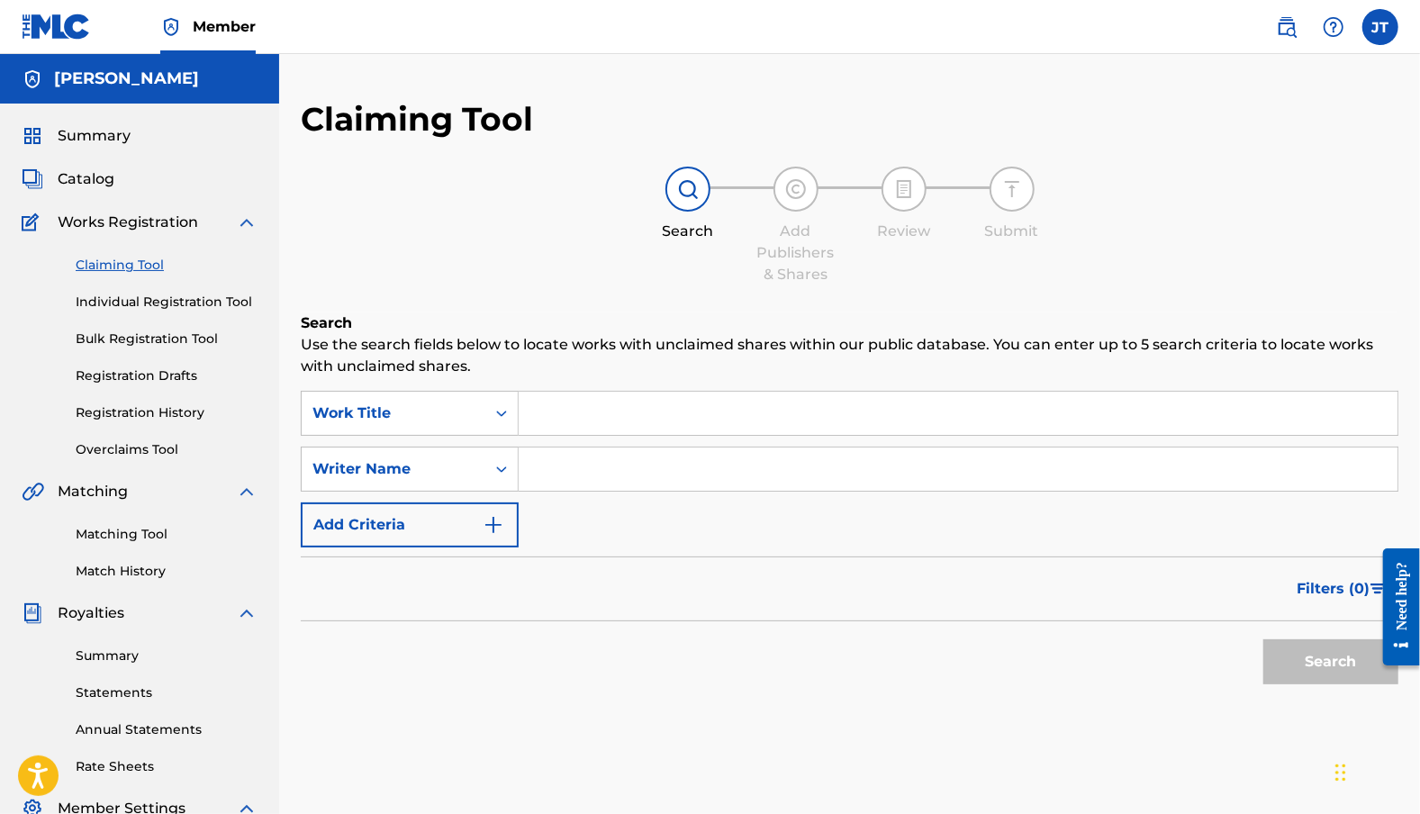
click at [113, 314] on div "Claiming Tool Individual Registration Tool Bulk Registration Tool Registration …" at bounding box center [140, 346] width 236 height 226
click at [135, 300] on link "Individual Registration Tool" at bounding box center [167, 302] width 182 height 19
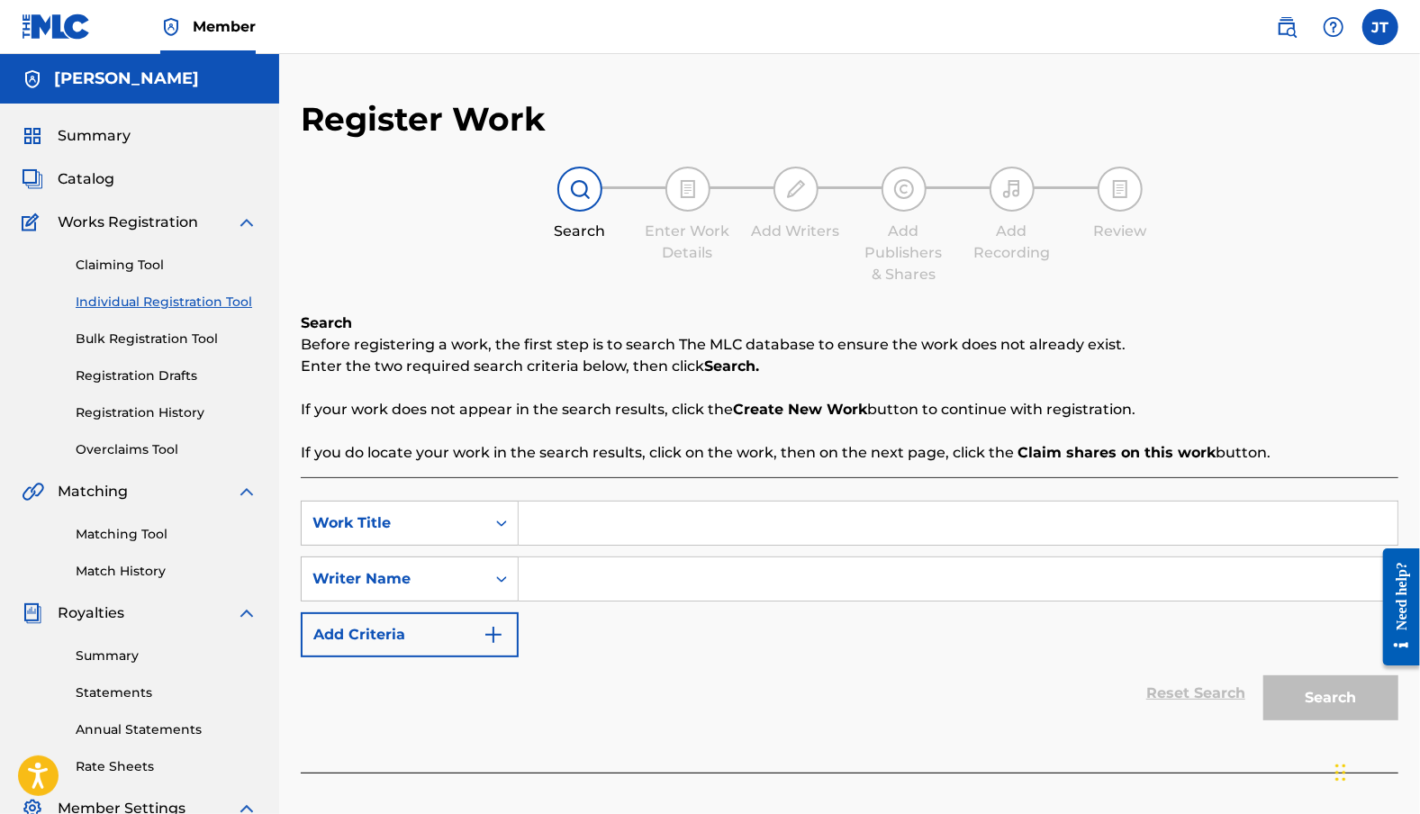
click at [126, 545] on div "Matching Tool Match History" at bounding box center [140, 541] width 236 height 78
click at [193, 361] on div "Claiming Tool Individual Registration Tool Bulk Registration Tool Registration …" at bounding box center [140, 346] width 236 height 226
click at [194, 345] on link "Bulk Registration Tool" at bounding box center [167, 339] width 182 height 19
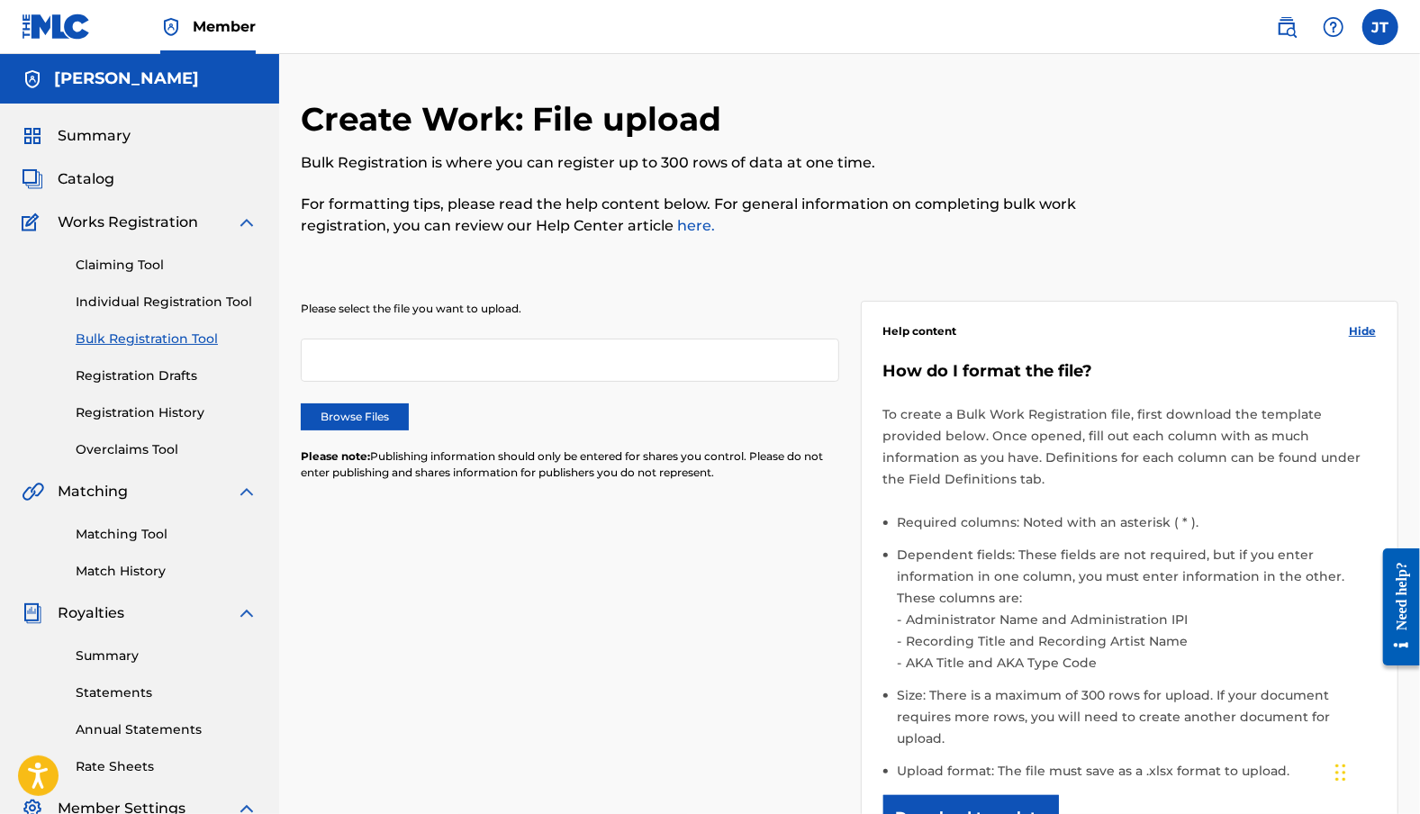
click at [159, 389] on div "Claiming Tool Individual Registration Tool Bulk Registration Tool Registration …" at bounding box center [140, 346] width 236 height 226
click at [151, 400] on div "Claiming Tool Individual Registration Tool Bulk Registration Tool Registration …" at bounding box center [140, 346] width 236 height 226
click at [157, 377] on link "Registration Drafts" at bounding box center [167, 375] width 182 height 19
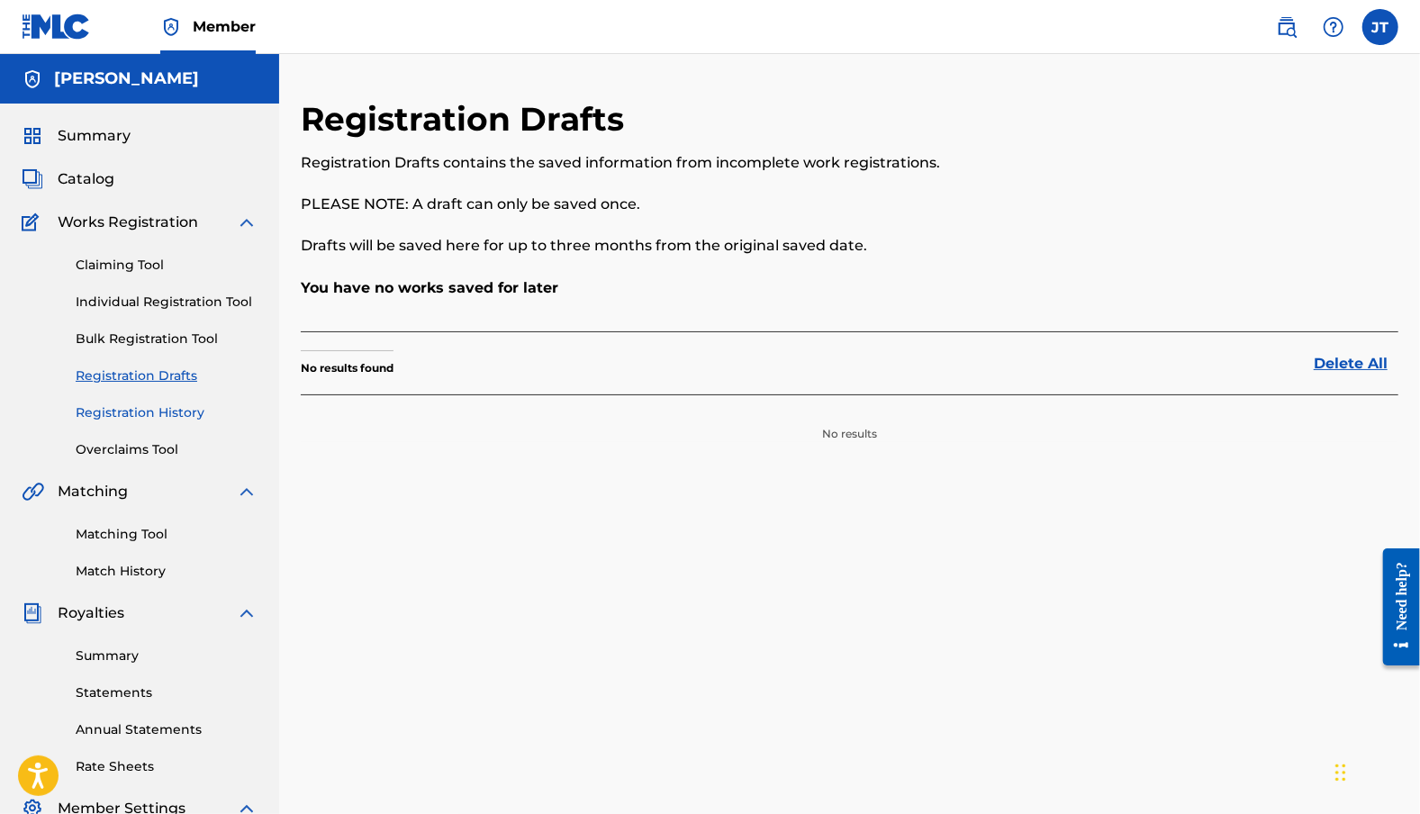
click at [130, 403] on link "Registration History" at bounding box center [167, 412] width 182 height 19
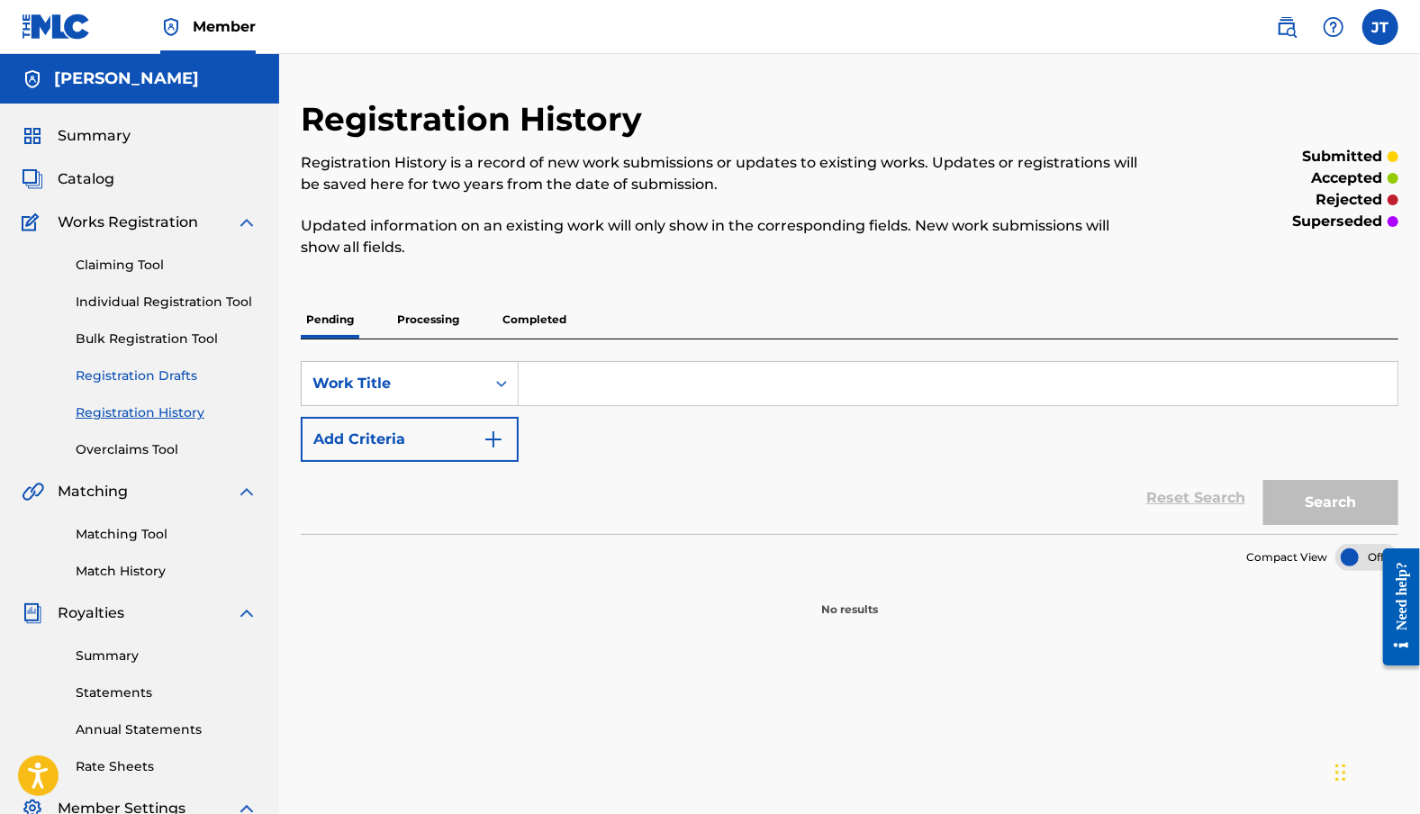
click at [134, 379] on link "Registration Drafts" at bounding box center [167, 375] width 182 height 19
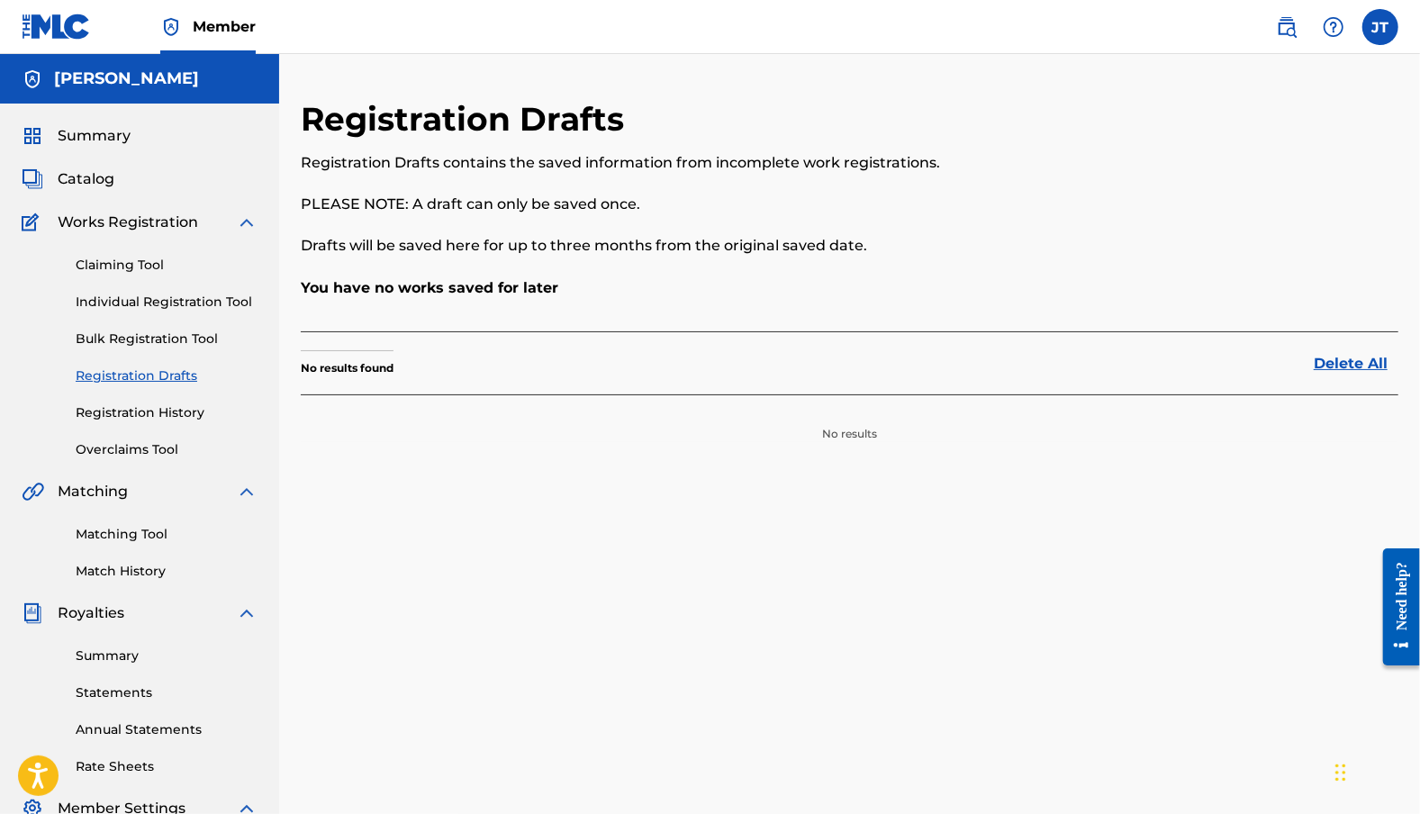
click at [131, 426] on div "Claiming Tool Individual Registration Tool Bulk Registration Tool Registration …" at bounding box center [140, 346] width 236 height 226
click at [139, 399] on div "Claiming Tool Individual Registration Tool Bulk Registration Tool Registration …" at bounding box center [140, 346] width 236 height 226
click at [137, 410] on link "Registration History" at bounding box center [167, 412] width 182 height 19
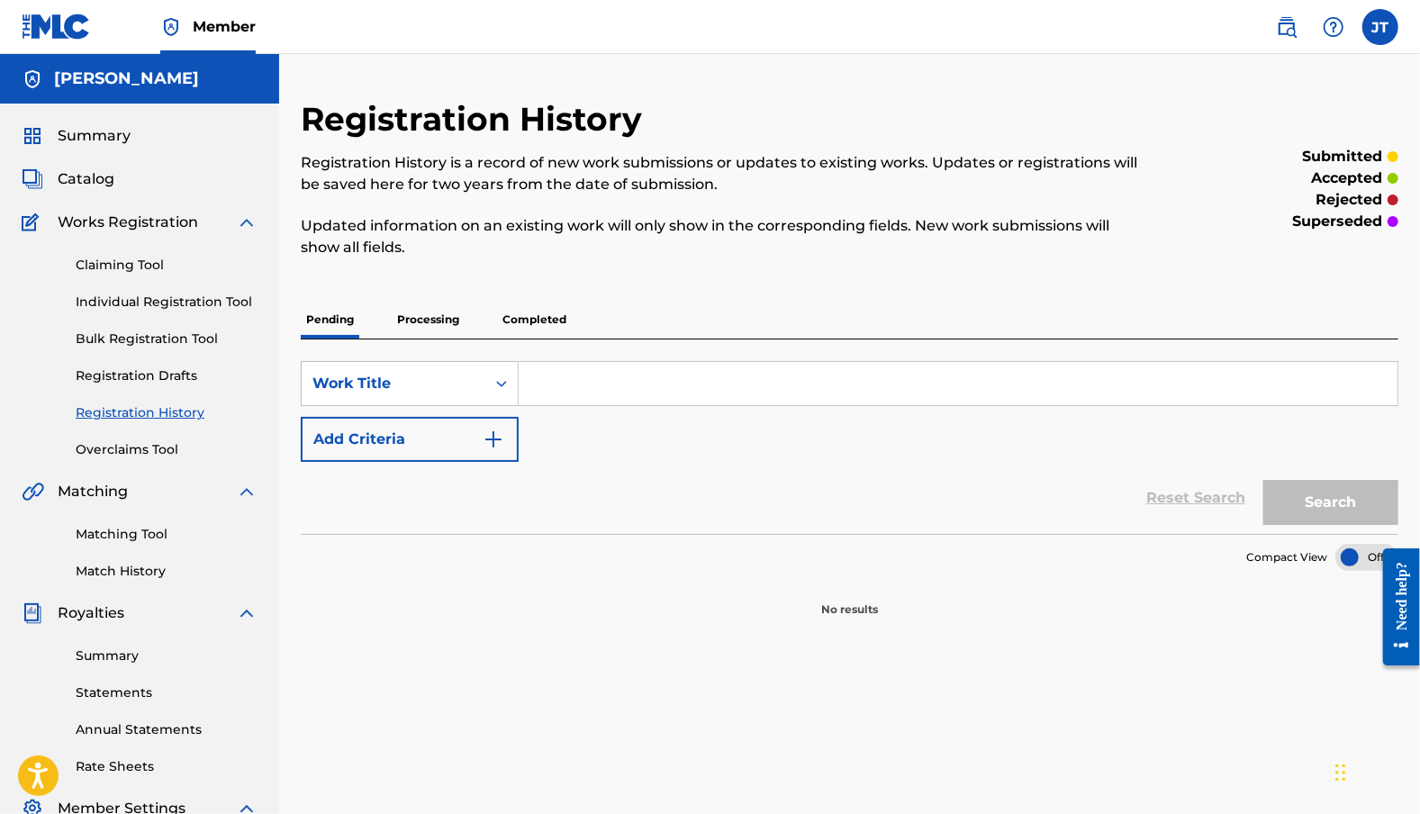
click at [429, 311] on p "Processing" at bounding box center [428, 320] width 73 height 38
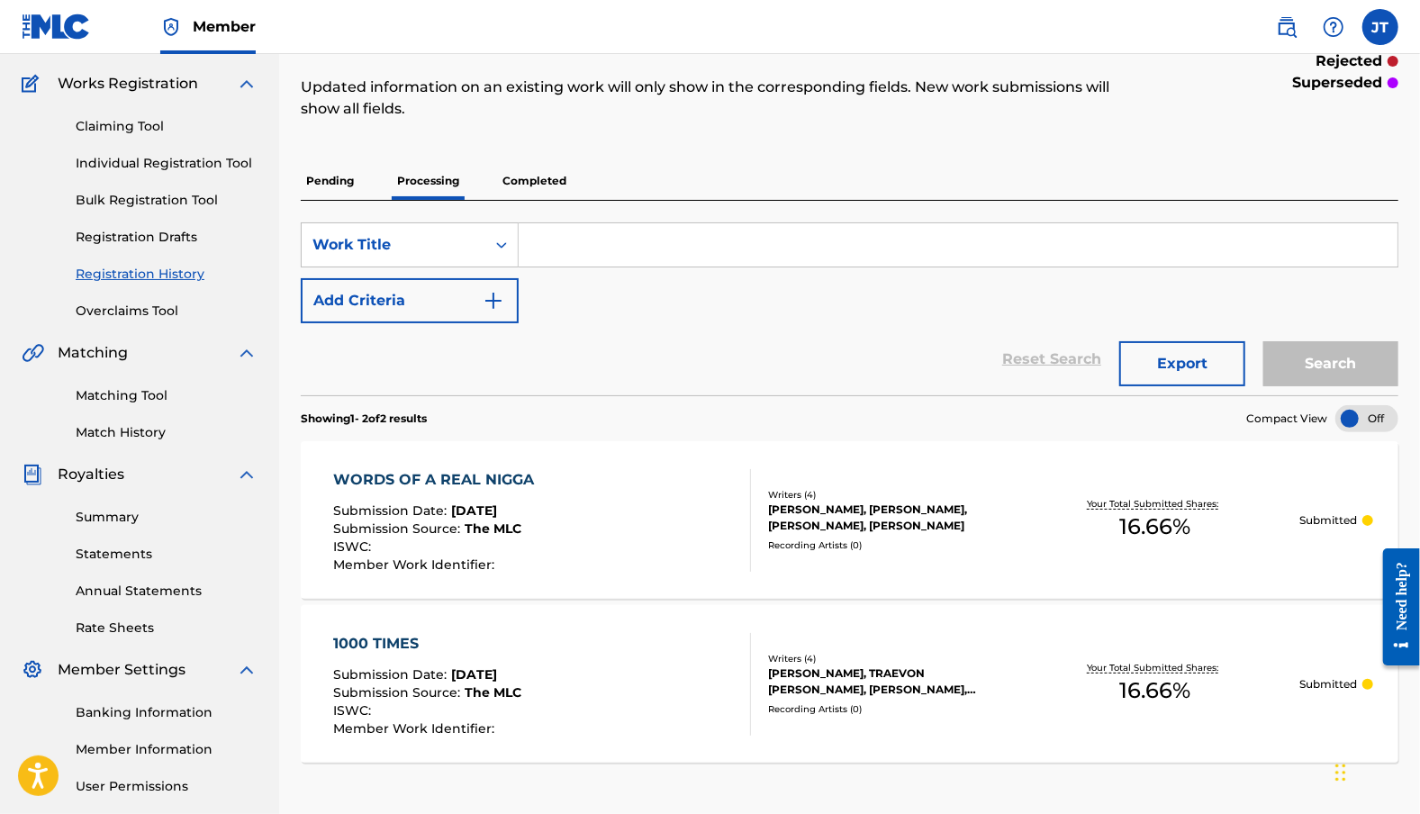
scroll to position [122, 0]
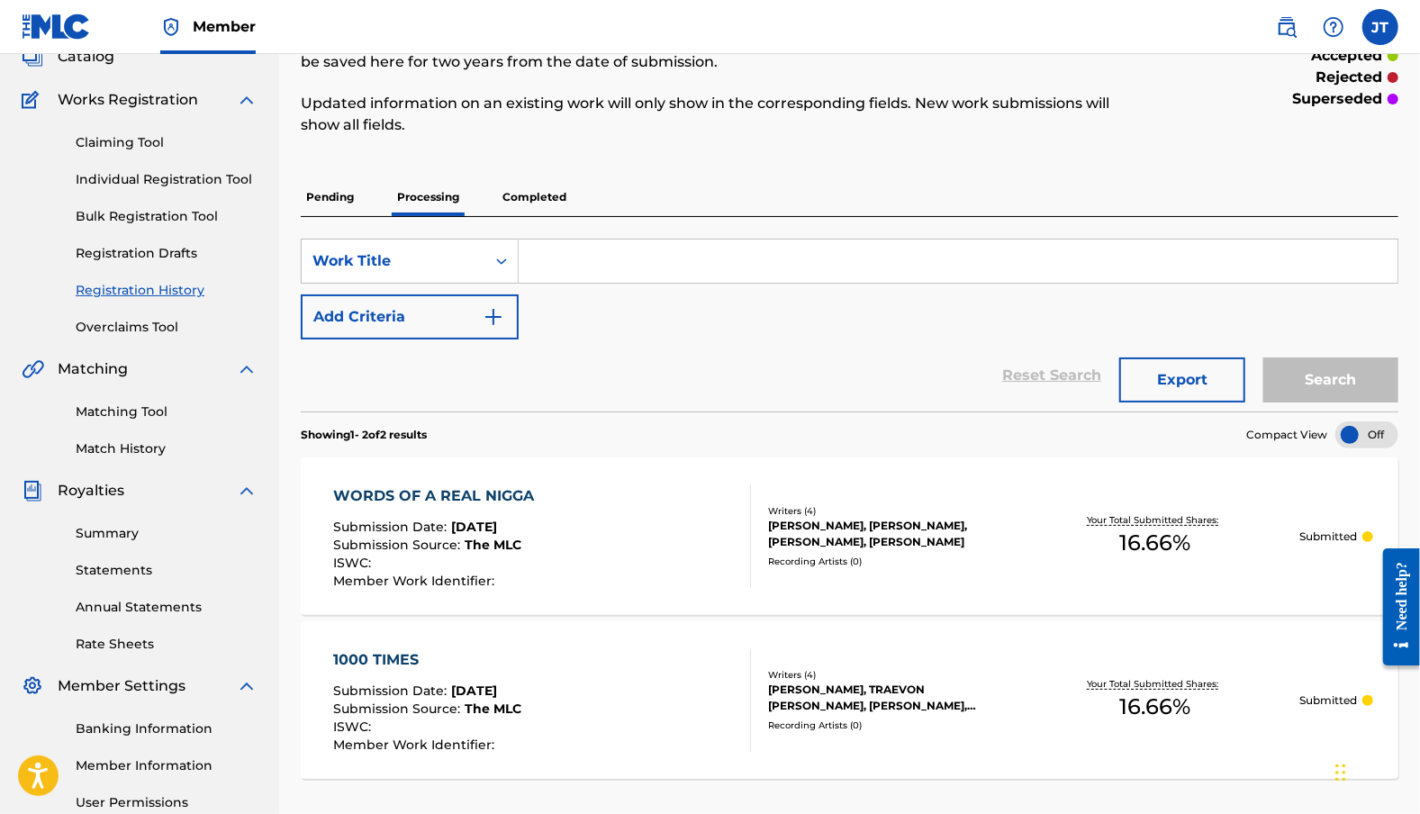
click at [528, 199] on p "Completed" at bounding box center [534, 197] width 75 height 38
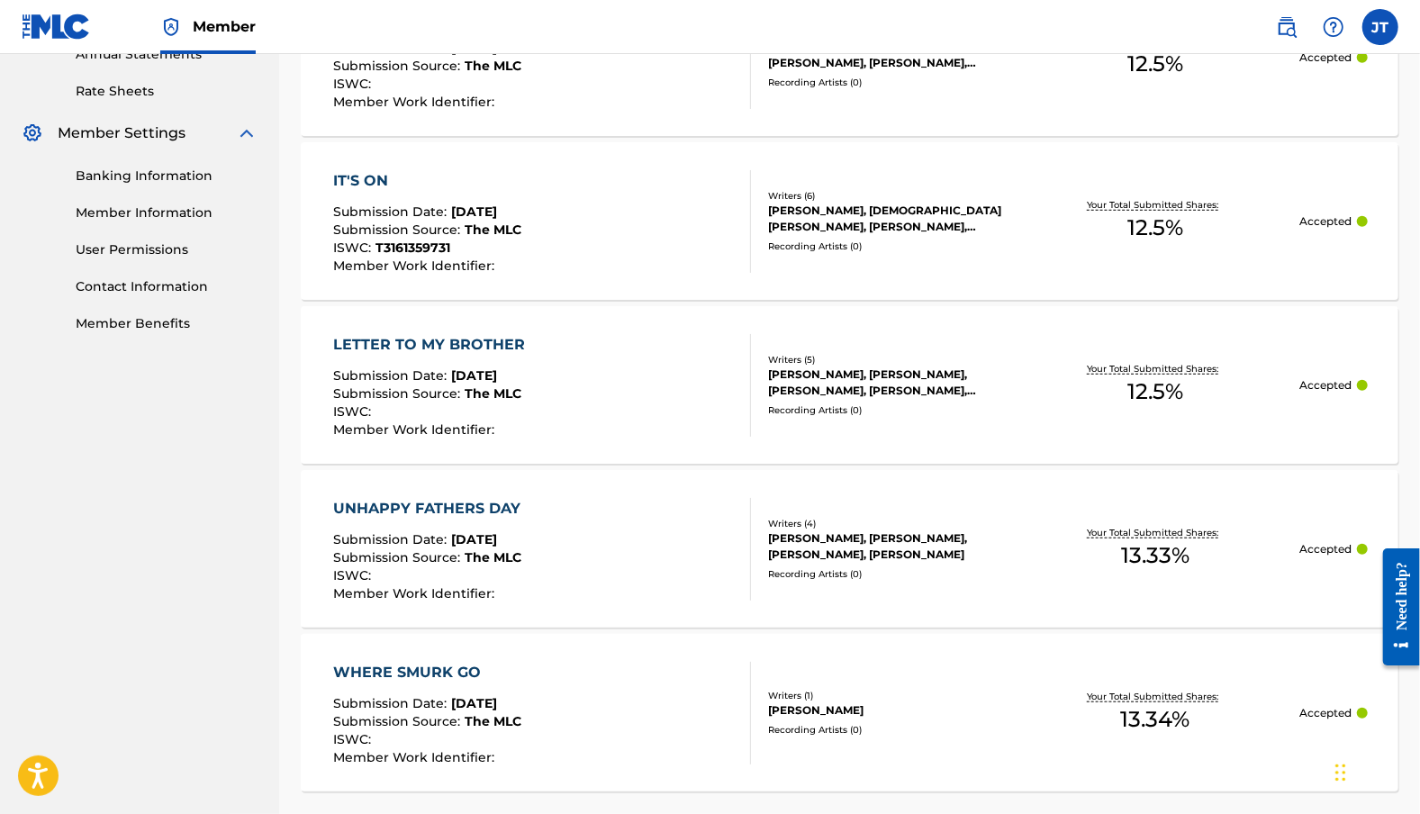
scroll to position [852, 0]
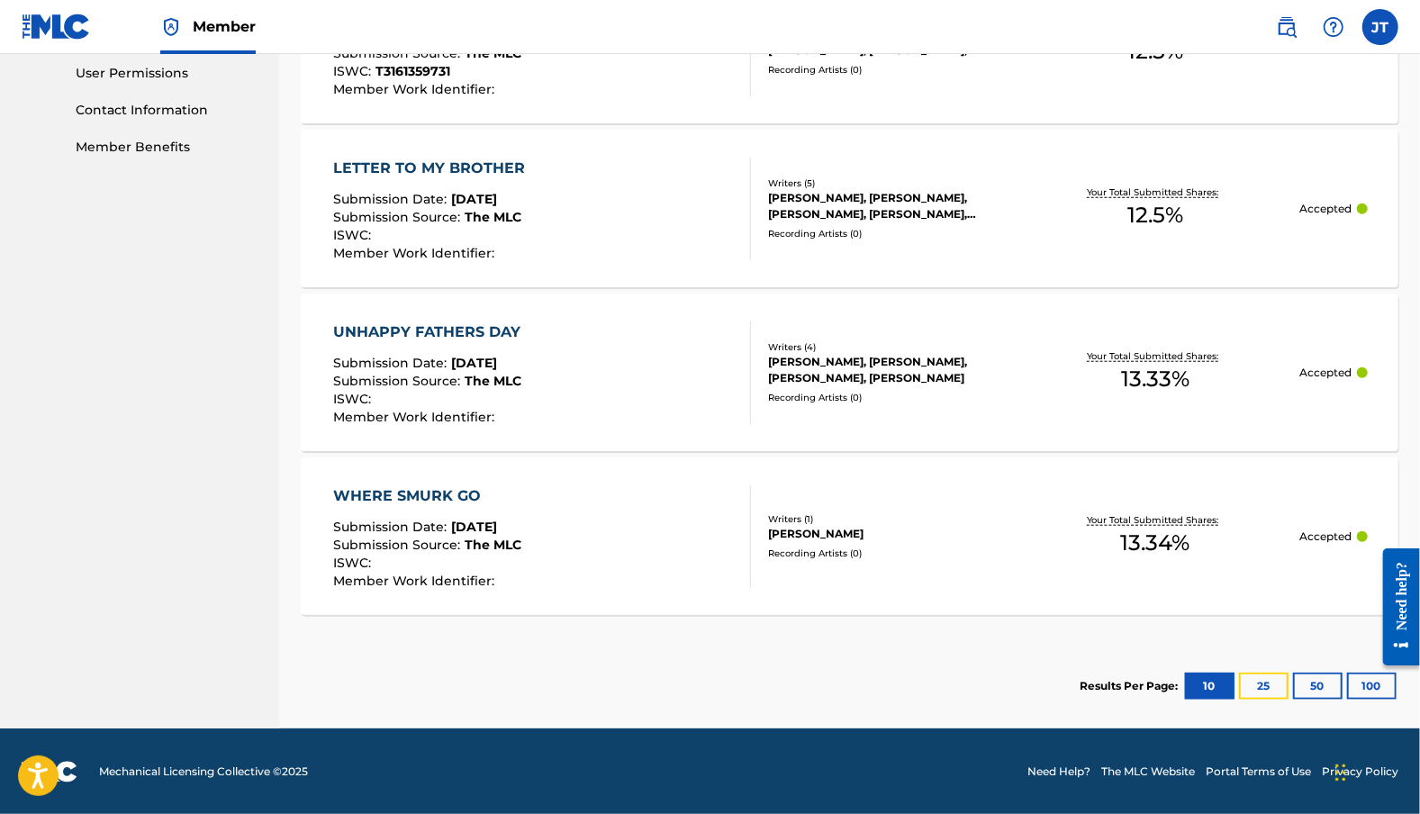
click at [1280, 682] on button "25" at bounding box center [1264, 686] width 50 height 27
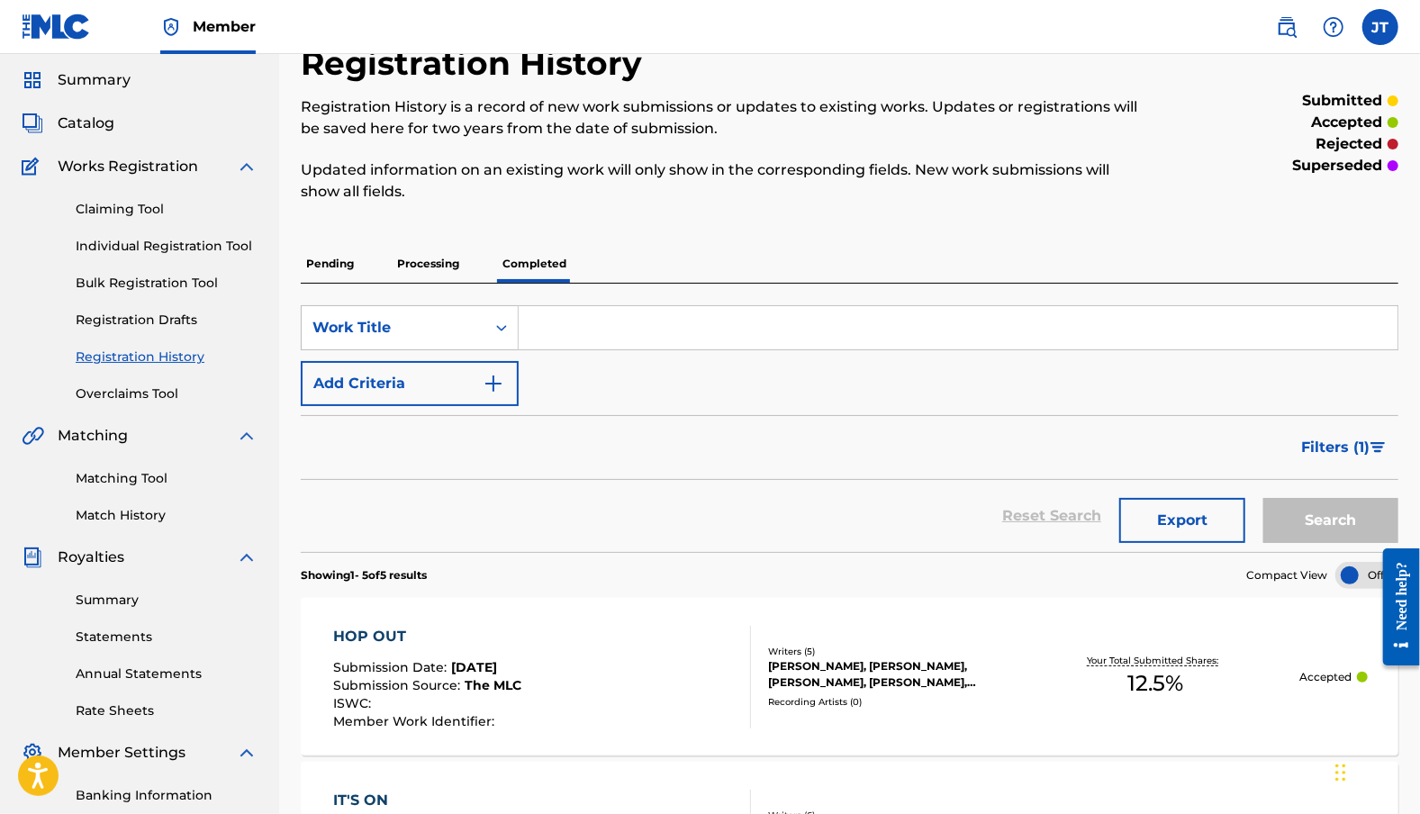
scroll to position [41, 0]
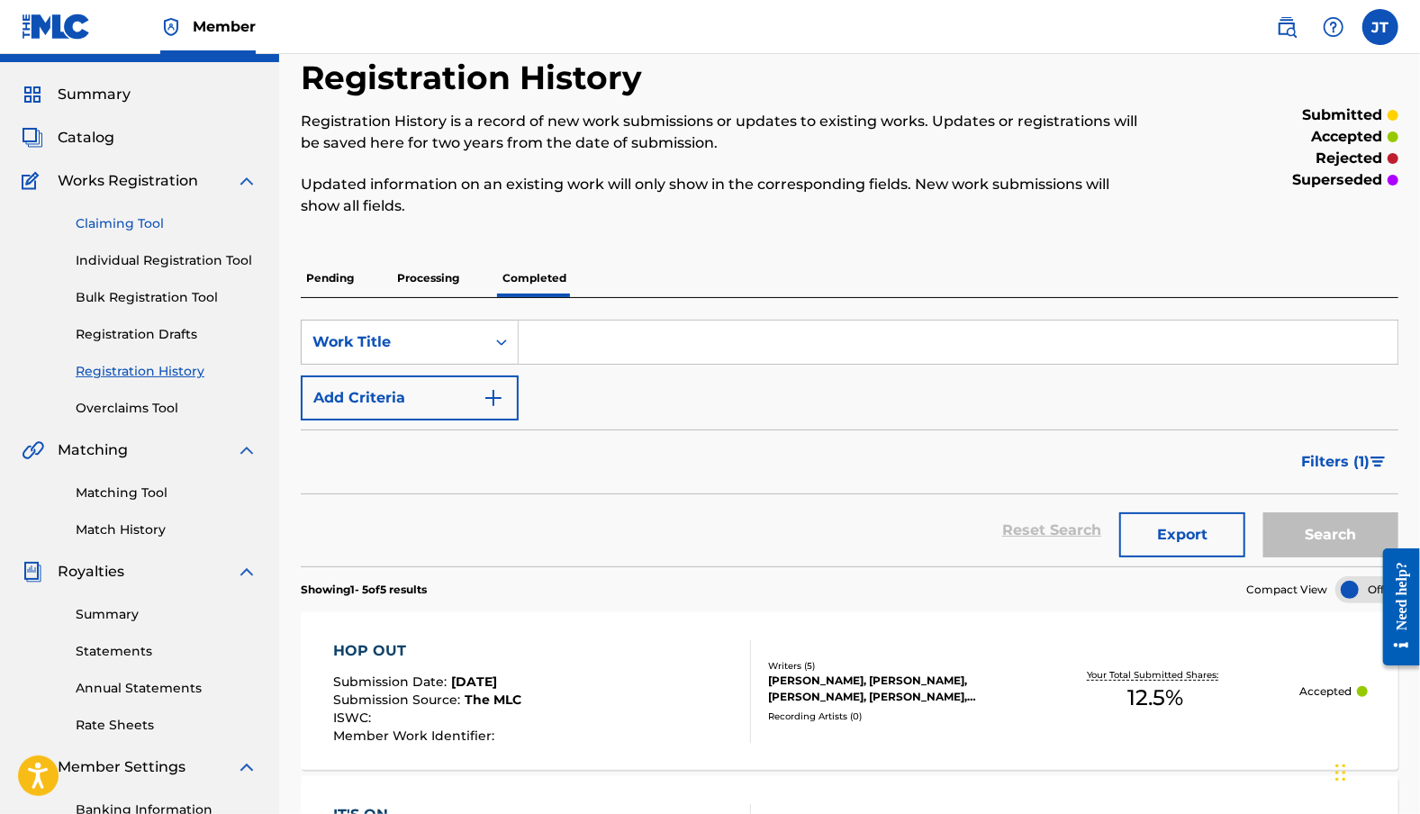
click at [144, 220] on link "Claiming Tool" at bounding box center [167, 223] width 182 height 19
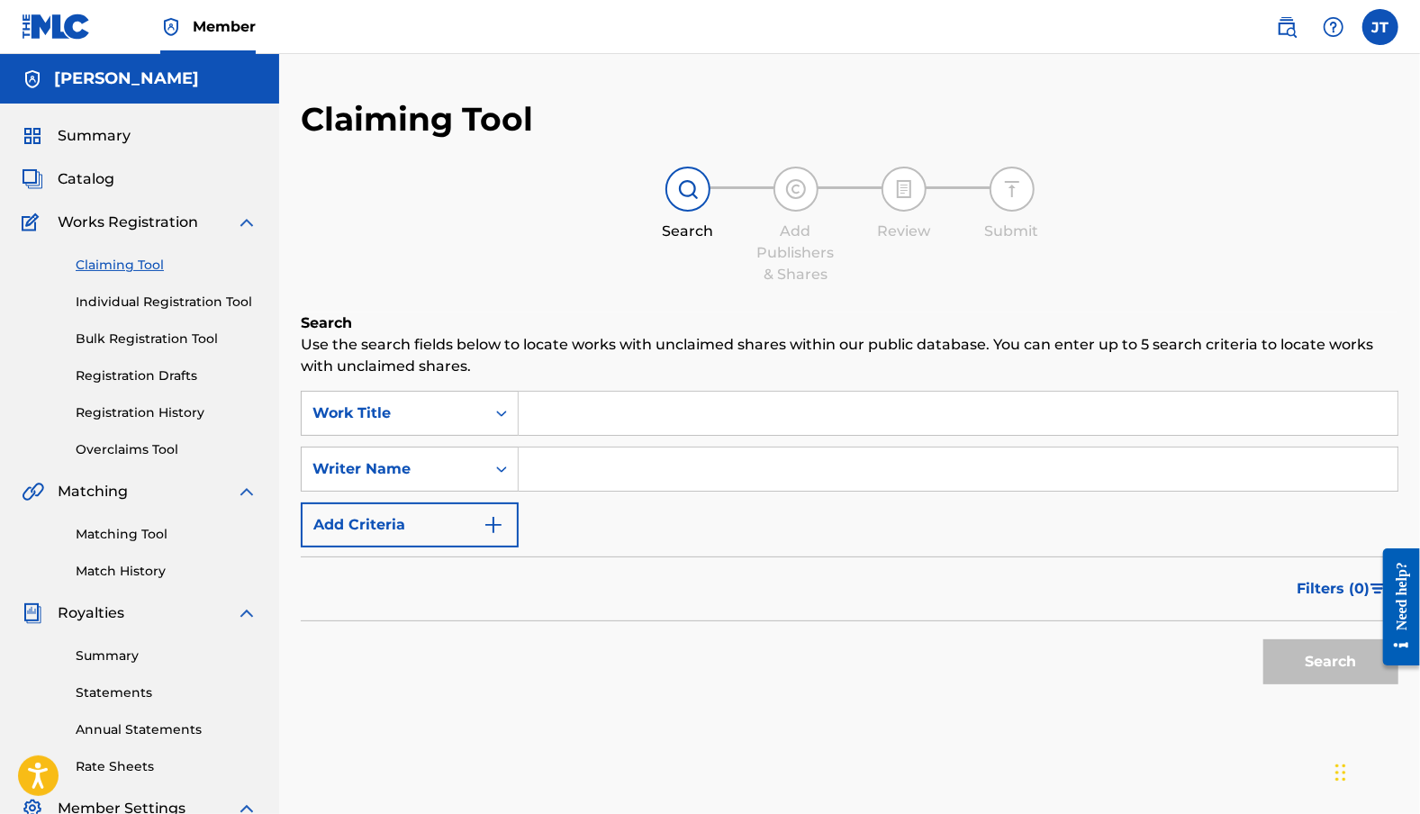
click at [596, 419] on input "Search Form" at bounding box center [958, 413] width 879 height 43
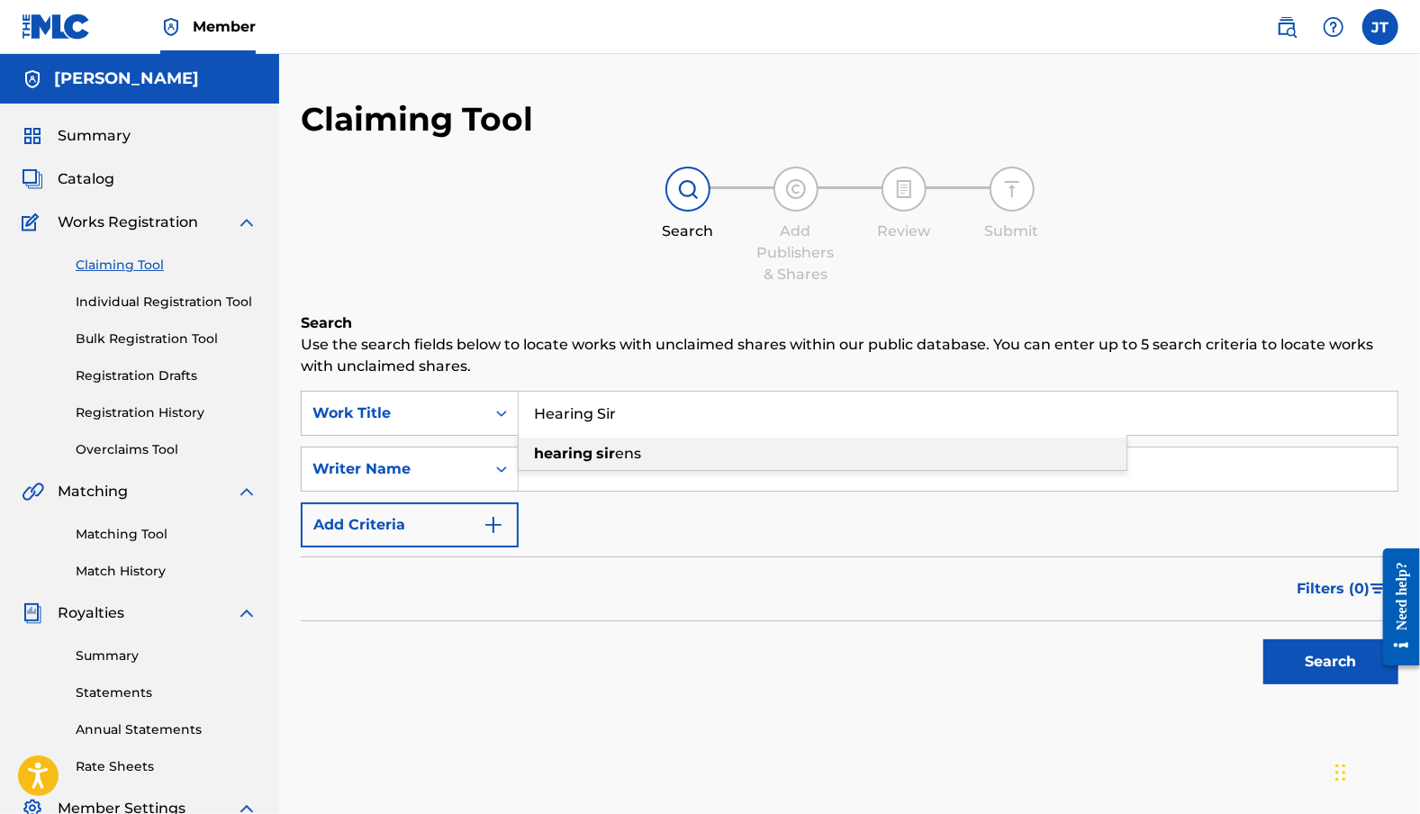
click at [542, 448] on strong "hearing" at bounding box center [563, 453] width 59 height 17
type input "hearing sirens"
click at [602, 480] on input "Search Form" at bounding box center [958, 469] width 879 height 43
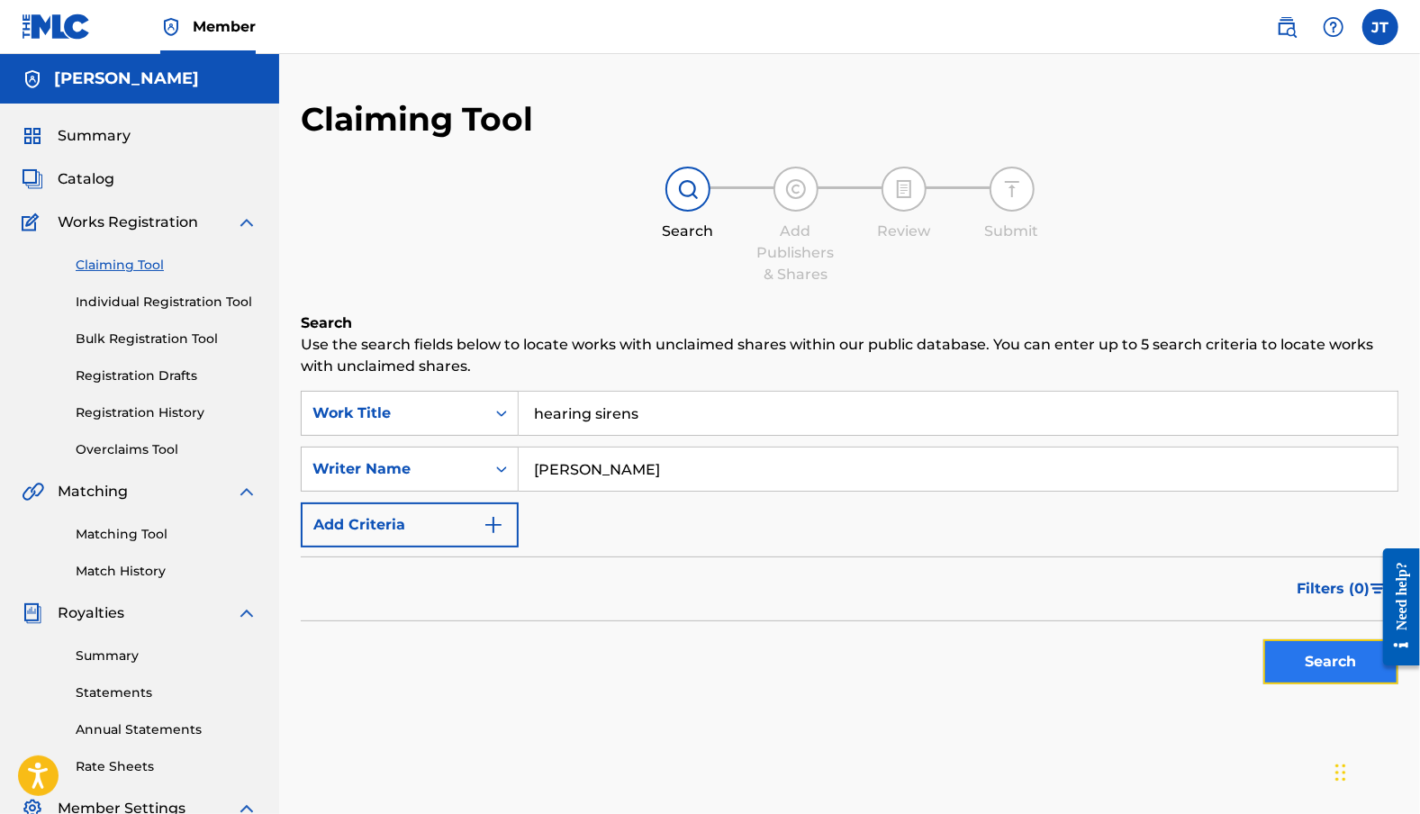
click at [1306, 660] on button "Search" at bounding box center [1330, 661] width 135 height 45
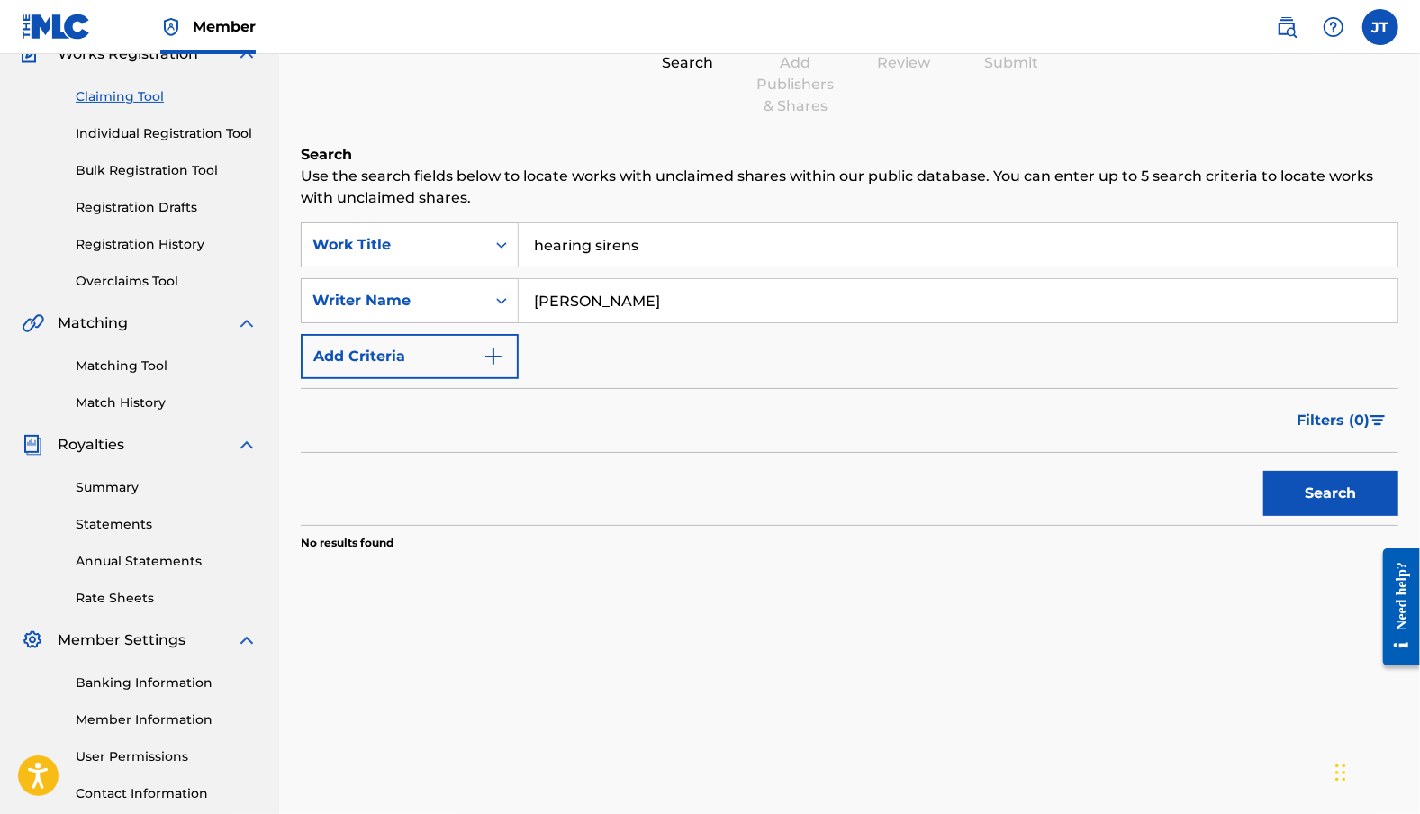
scroll to position [122, 0]
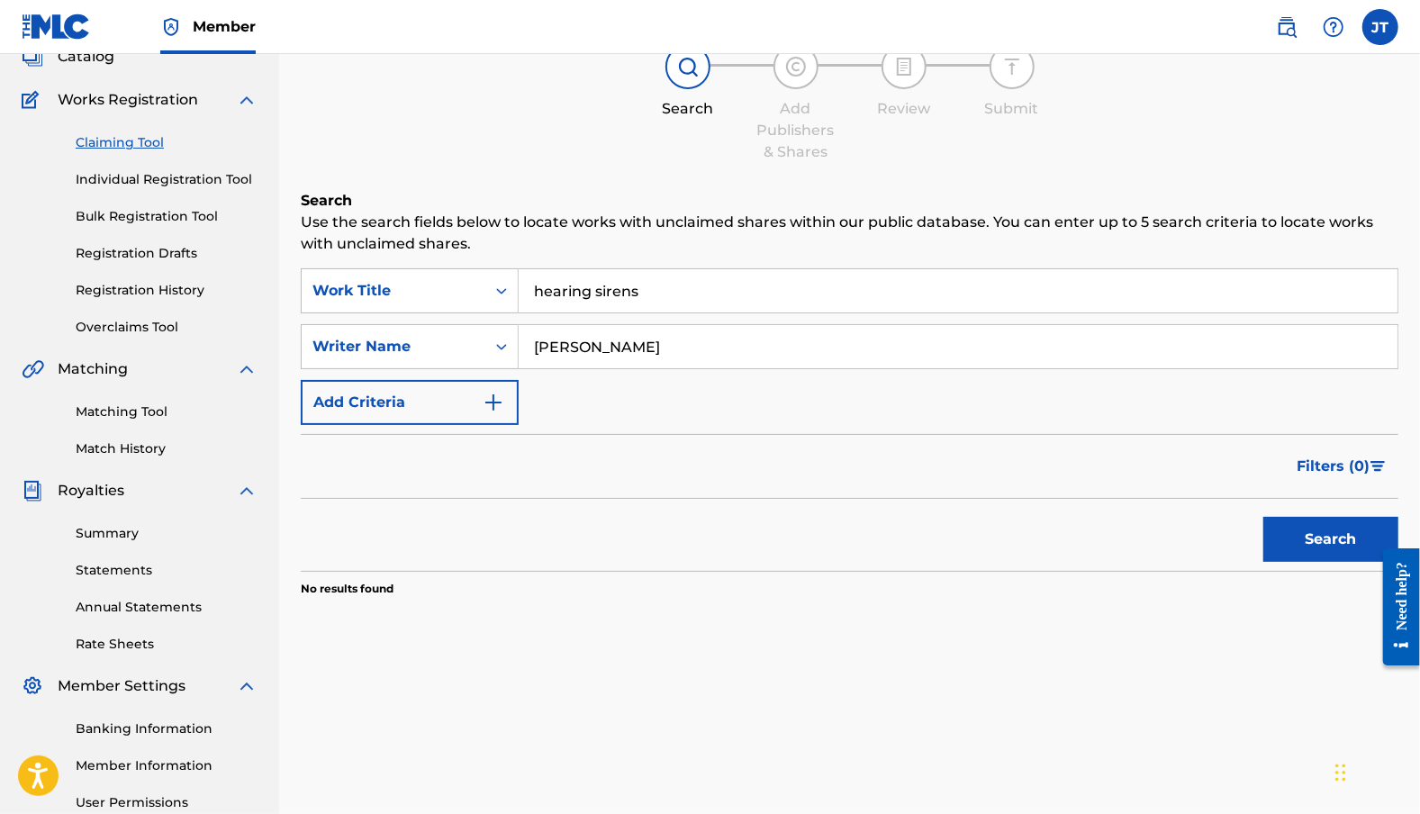
drag, startPoint x: 690, startPoint y: 348, endPoint x: 221, endPoint y: 315, distance: 470.3
click at [221, 315] on main "[PERSON_NAME] Summary Catalog Works Registration Claiming Tool Individual Regis…" at bounding box center [710, 420] width 1420 height 976
type input "[PERSON_NAME]"
click at [1343, 561] on button "Search" at bounding box center [1330, 539] width 135 height 45
drag, startPoint x: 681, startPoint y: 343, endPoint x: 198, endPoint y: 360, distance: 482.9
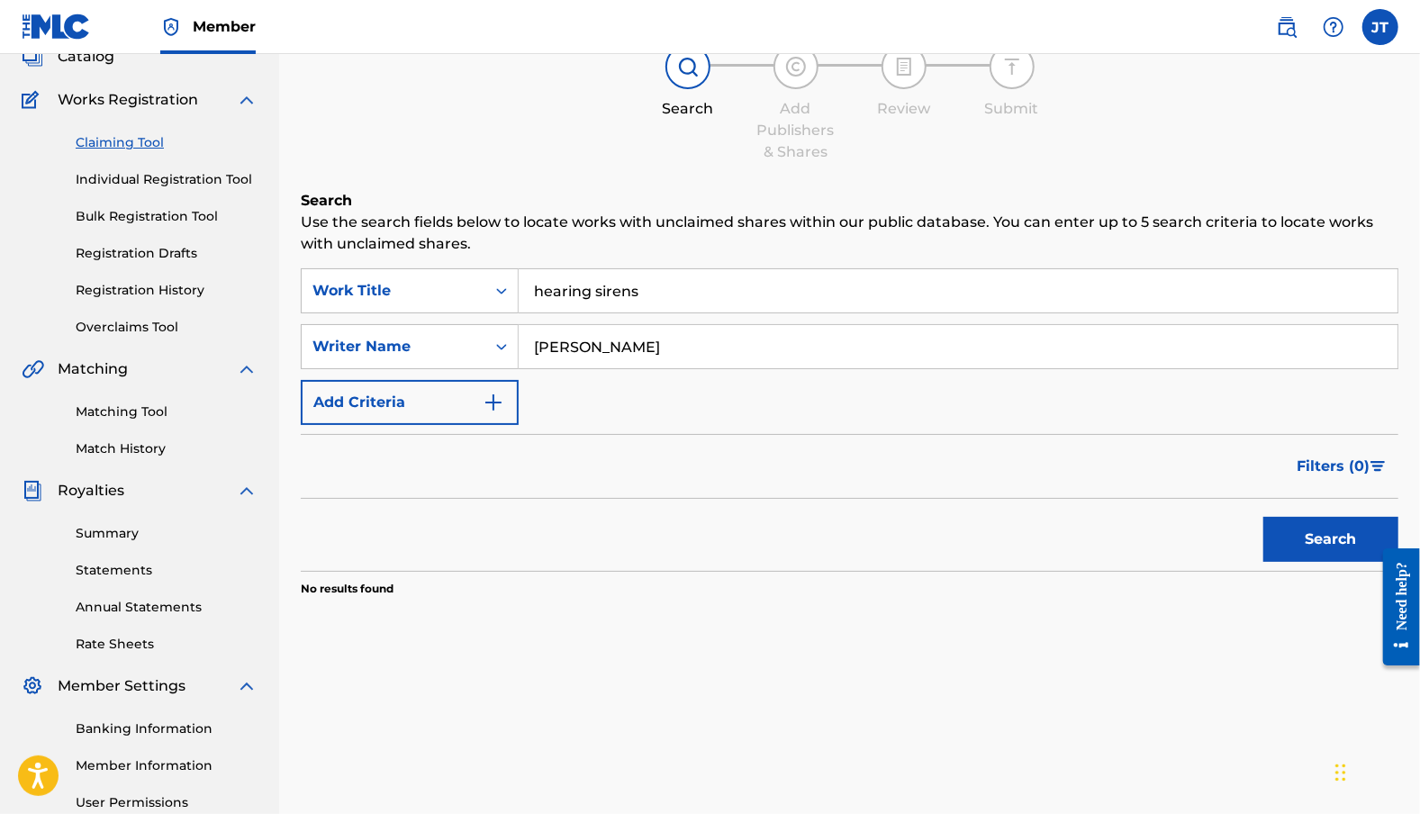
click at [222, 360] on main "[PERSON_NAME] Summary Catalog Works Registration Claiming Tool Individual Regis…" at bounding box center [710, 420] width 1420 height 976
click at [1286, 525] on button "Search" at bounding box center [1330, 539] width 135 height 45
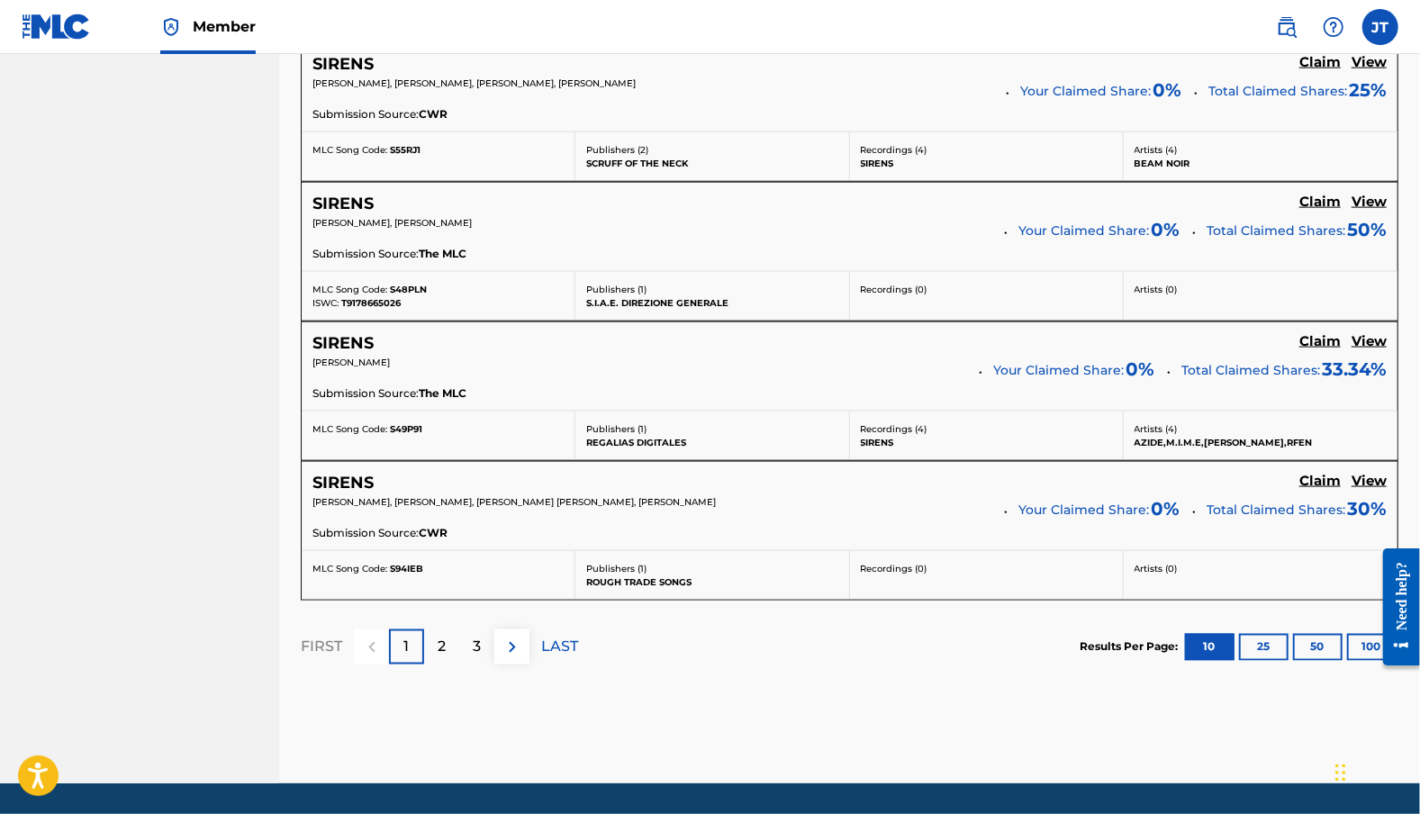
scroll to position [1541, 0]
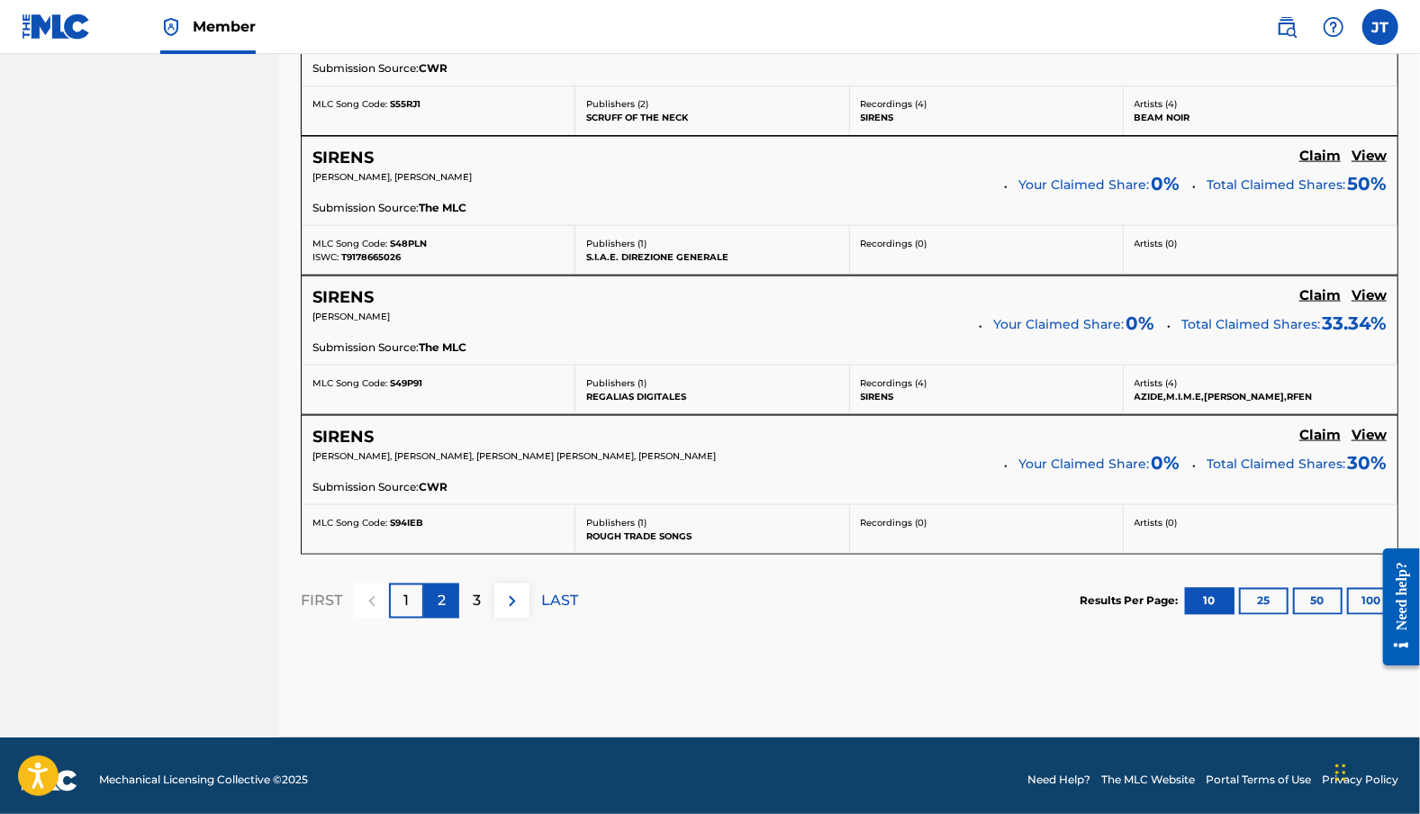
click at [431, 592] on div "2" at bounding box center [441, 600] width 35 height 35
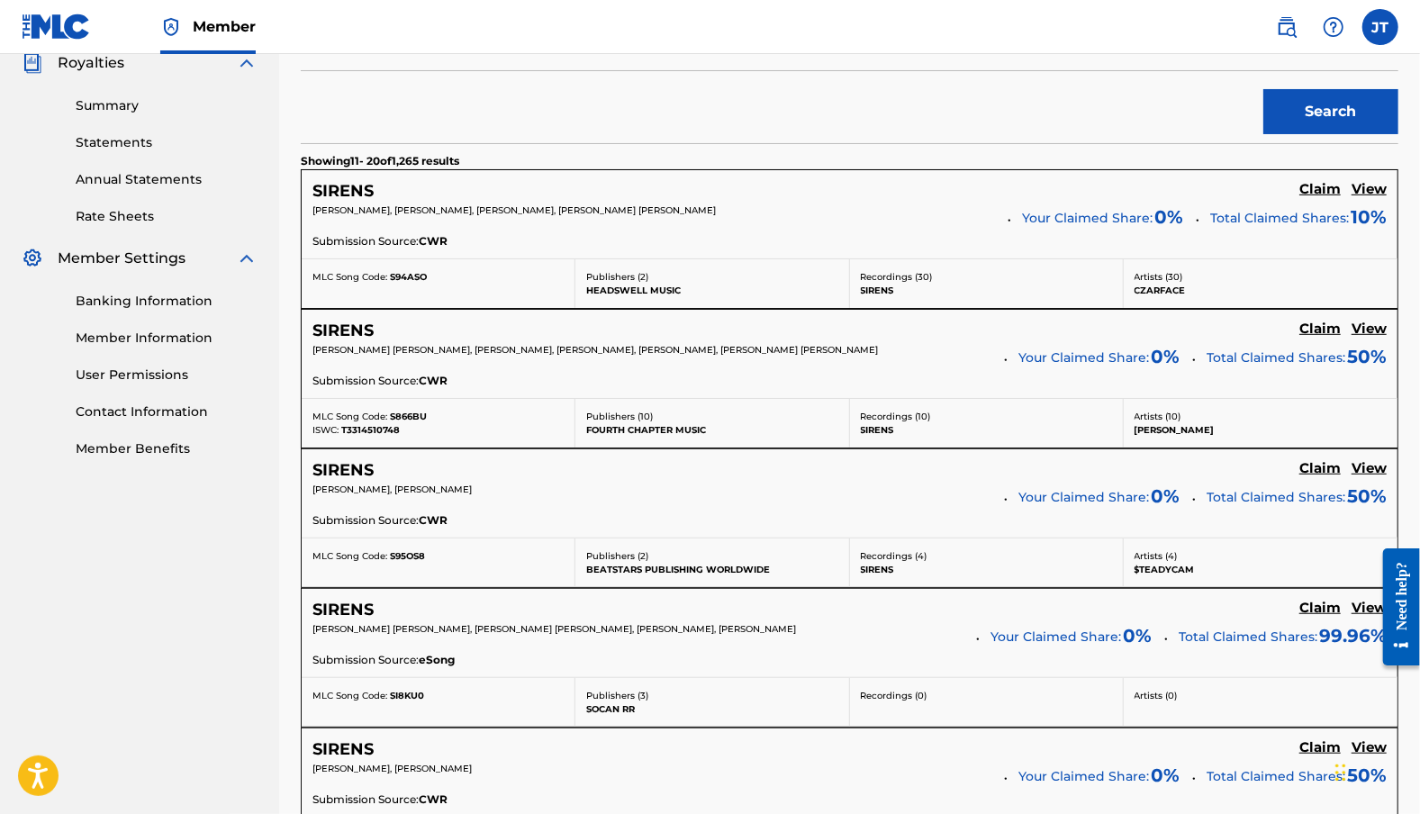
scroll to position [10, 0]
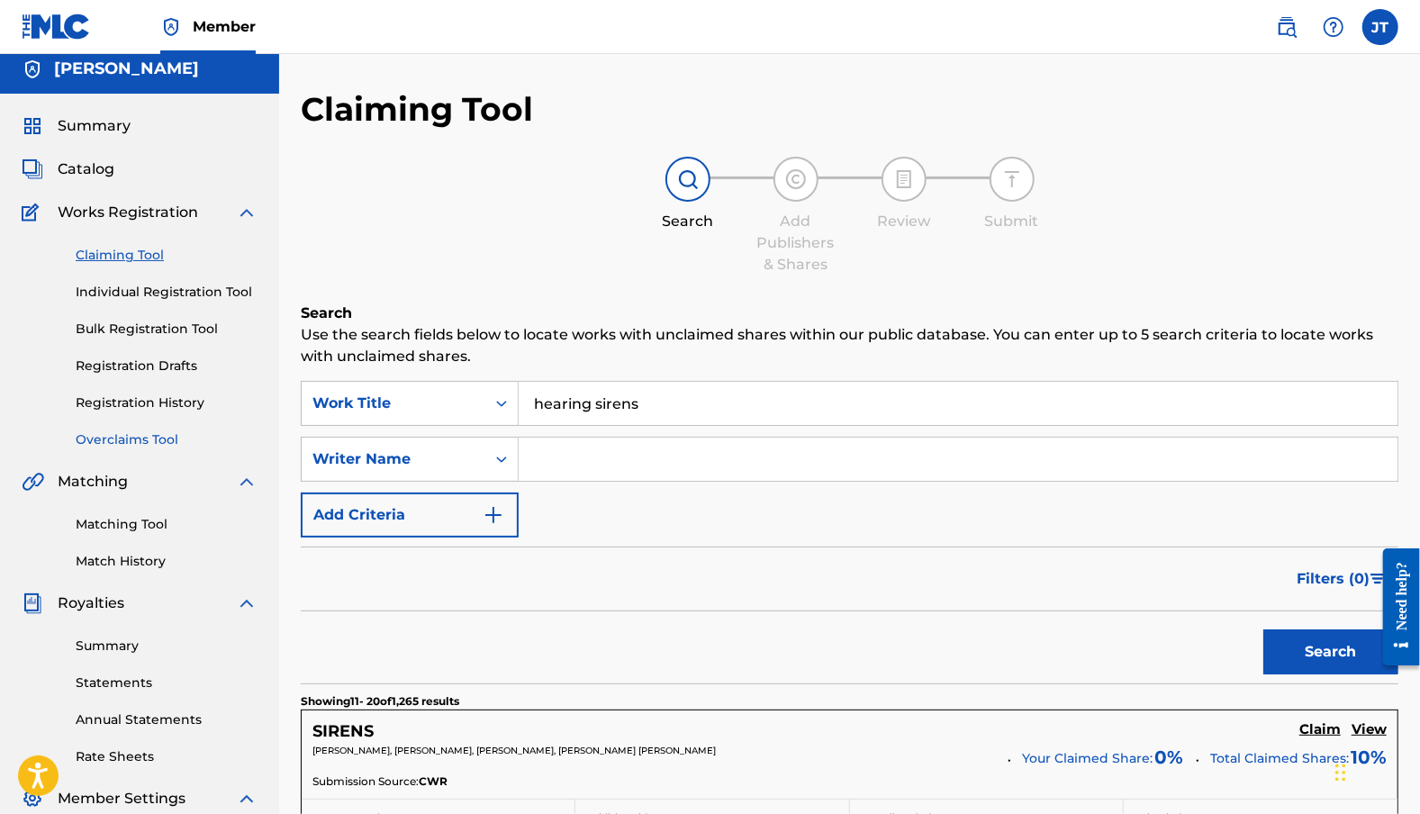
drag, startPoint x: 767, startPoint y: 416, endPoint x: 205, endPoint y: 438, distance: 562.3
type input "love [PERSON_NAME]"
click at [1346, 664] on button "Search" at bounding box center [1330, 651] width 135 height 45
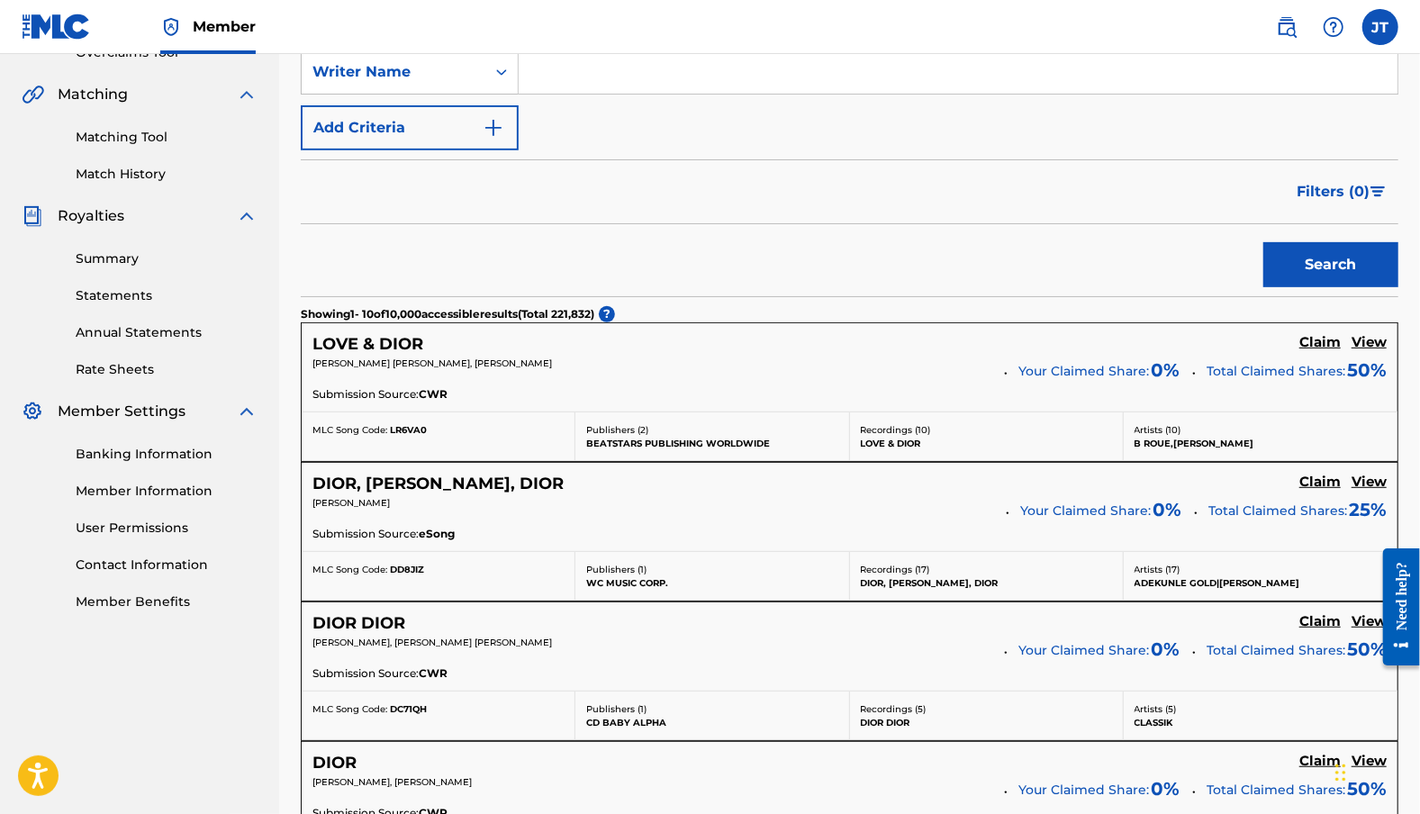
scroll to position [0, 0]
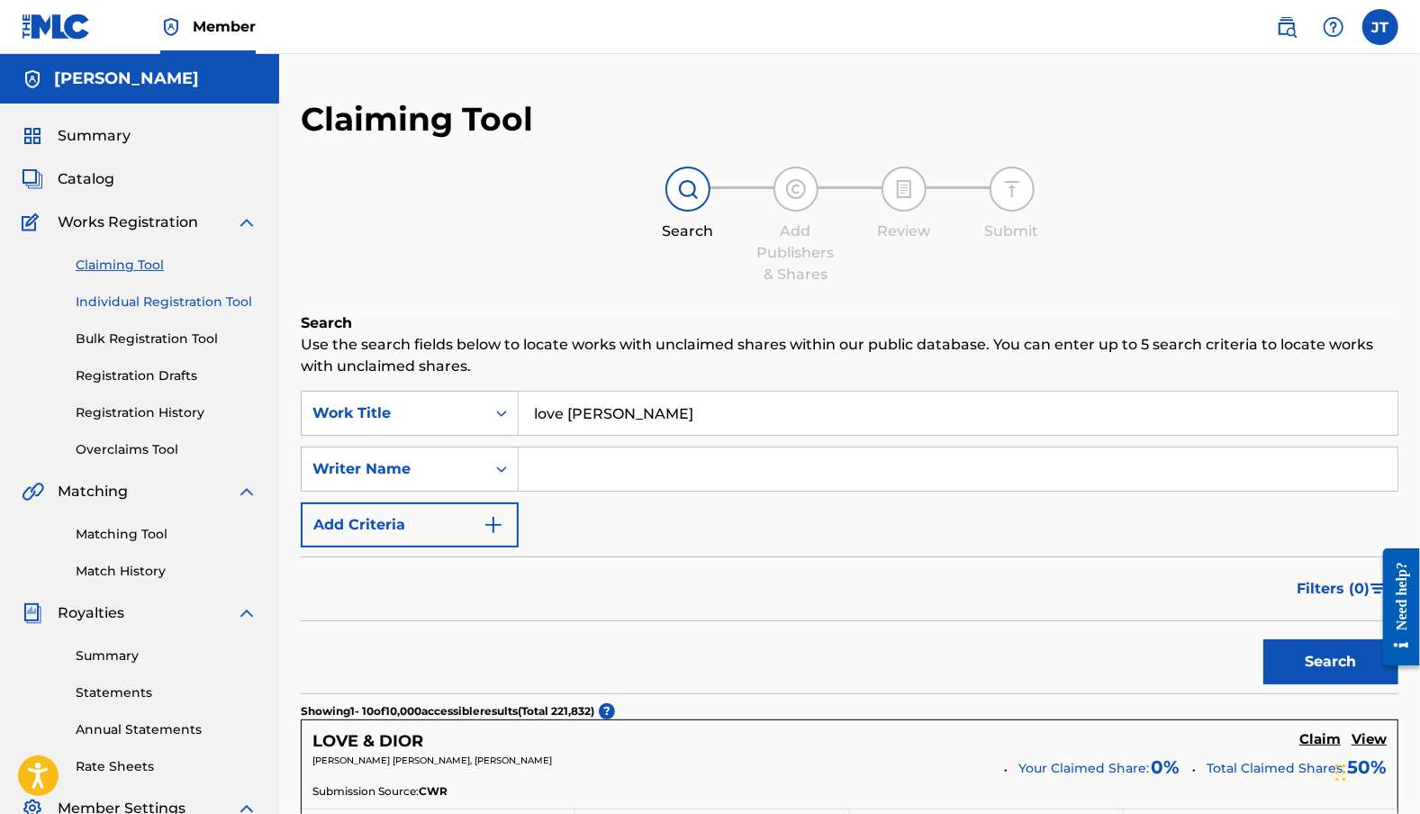
click at [162, 296] on link "Individual Registration Tool" at bounding box center [167, 302] width 182 height 19
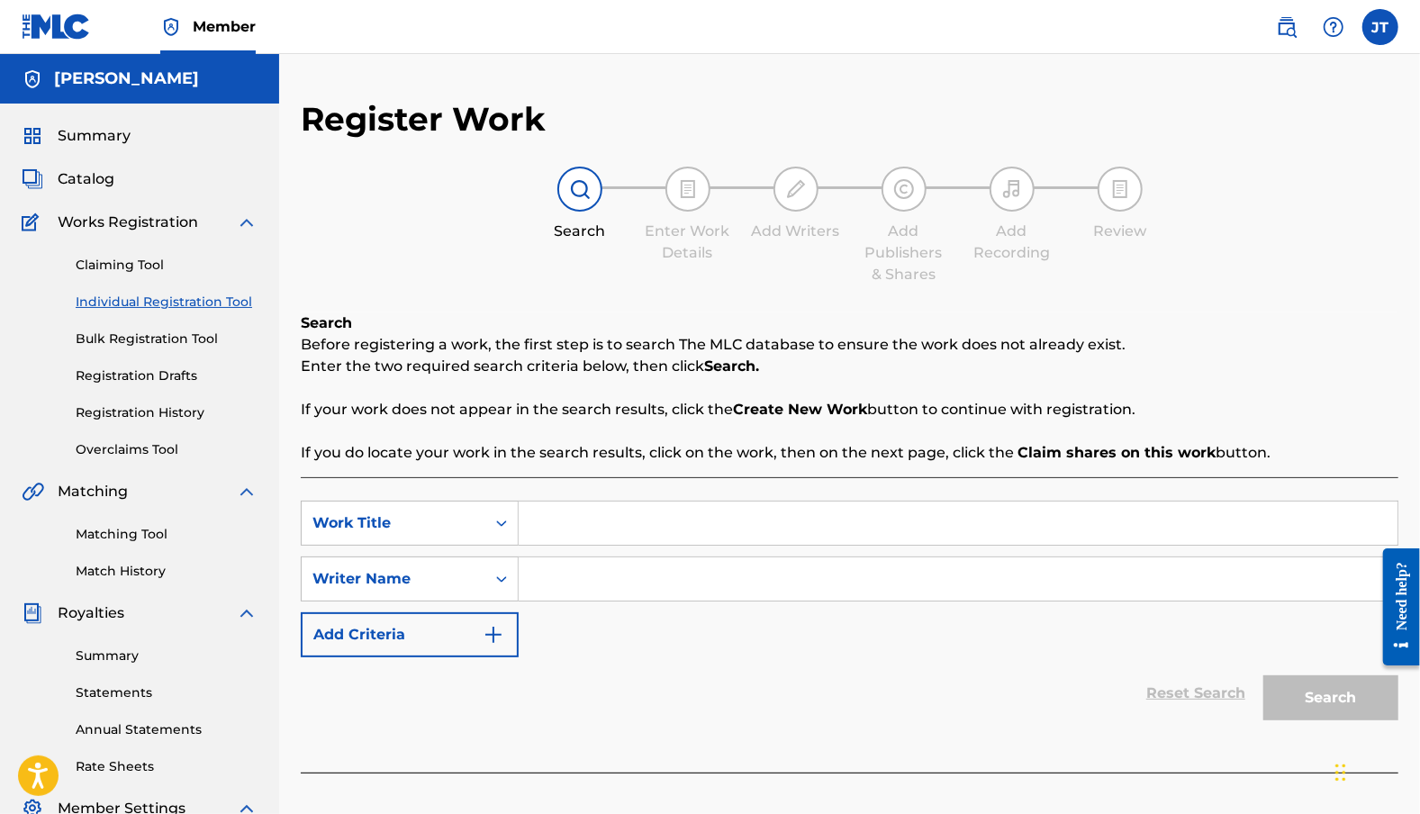
click at [571, 522] on input "Search Form" at bounding box center [958, 523] width 879 height 43
type input "hearing sirens"
click at [627, 574] on input "Search Form" at bounding box center [958, 578] width 879 height 43
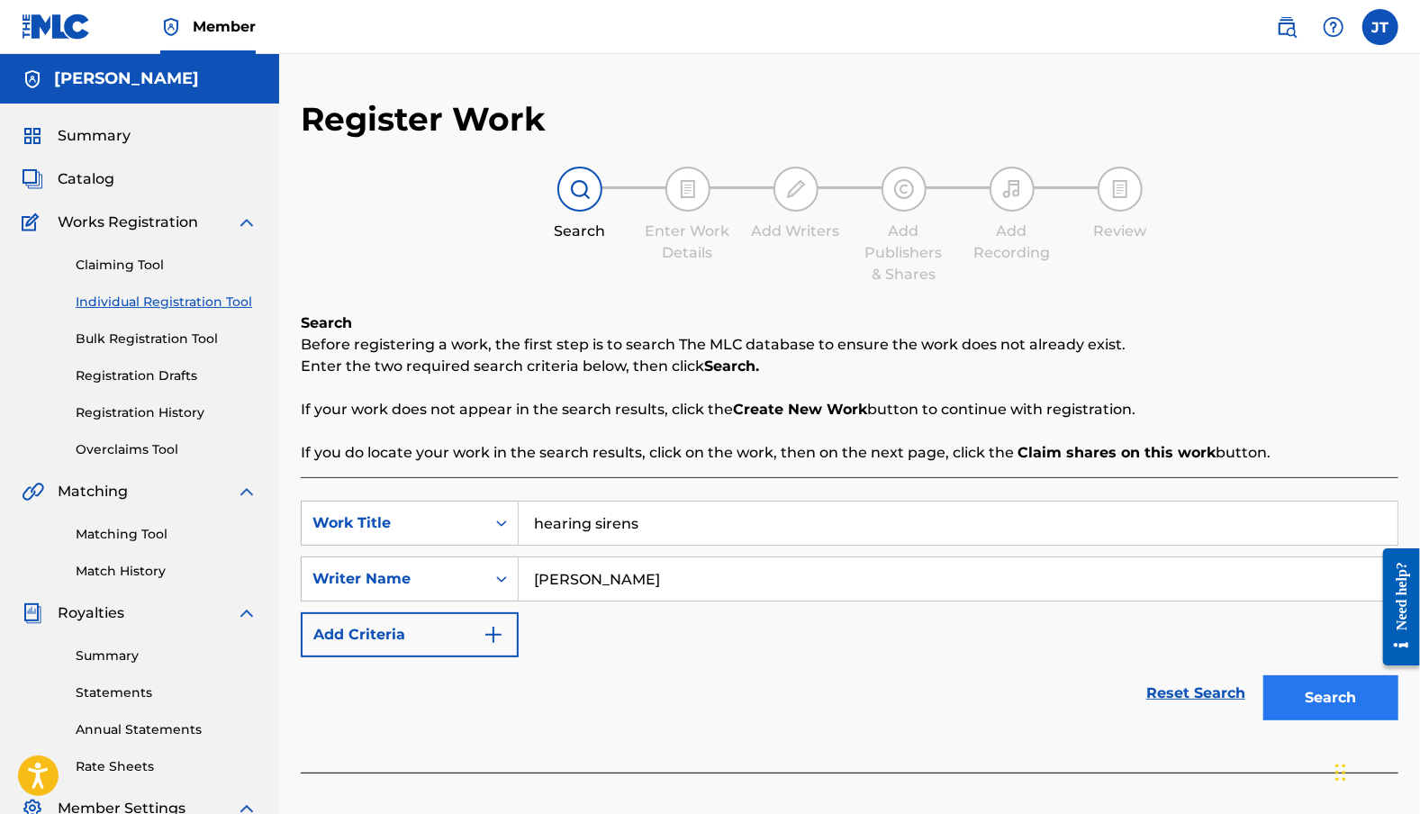
type input "[PERSON_NAME]"
click at [1300, 708] on button "Search" at bounding box center [1330, 697] width 135 height 45
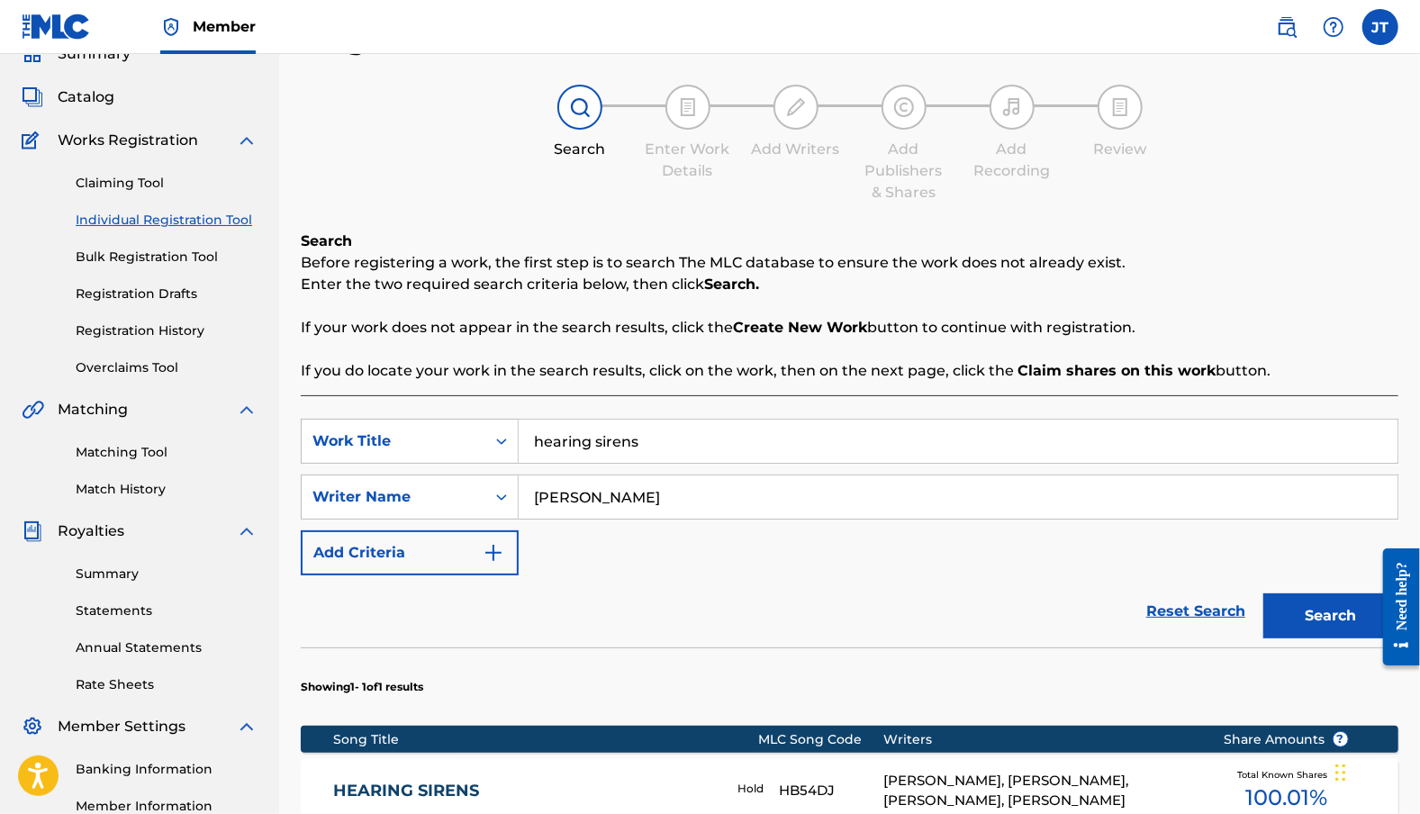
scroll to position [360, 0]
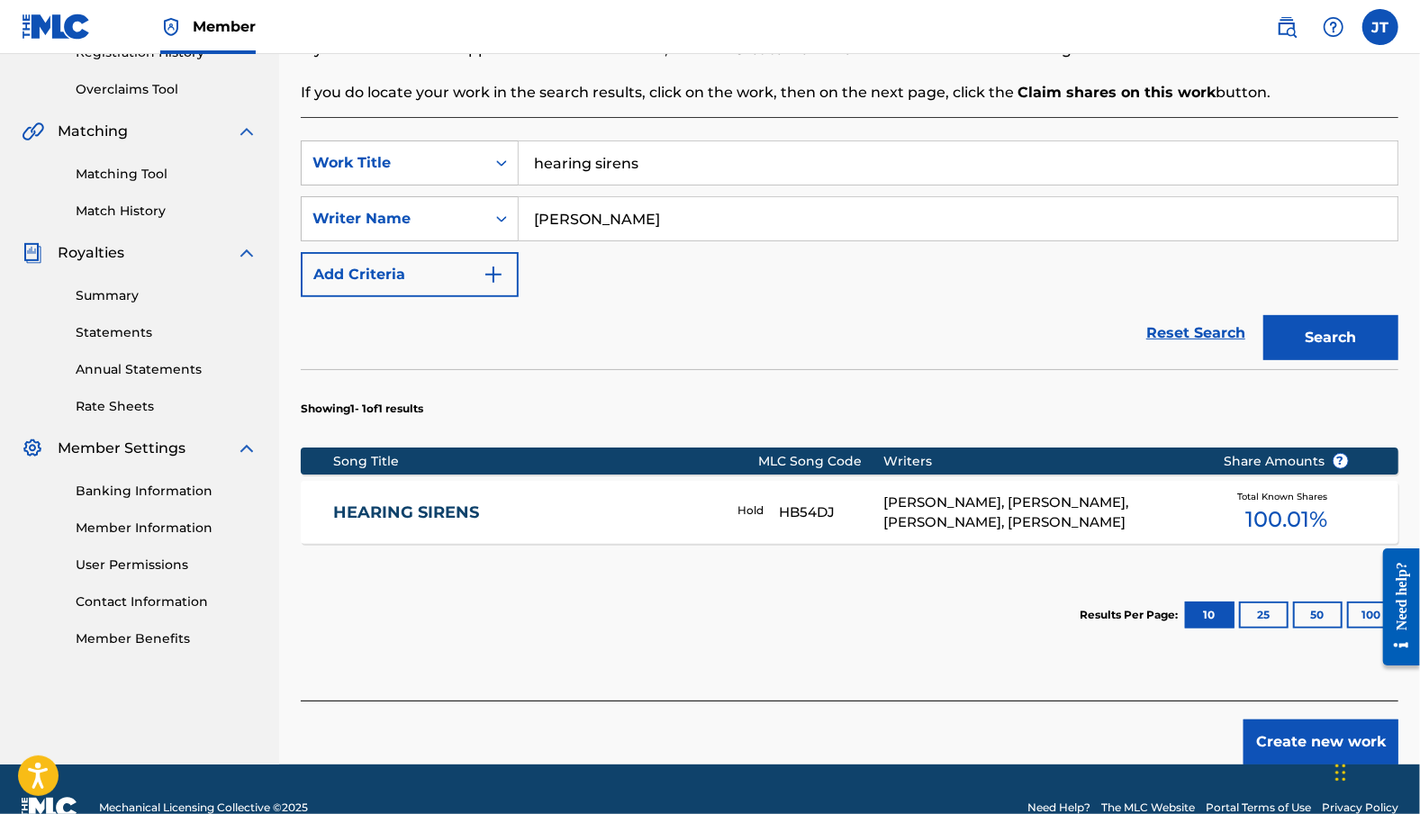
click at [356, 511] on link "HEARING SIRENS" at bounding box center [523, 512] width 379 height 21
